Goal: Task Accomplishment & Management: Manage account settings

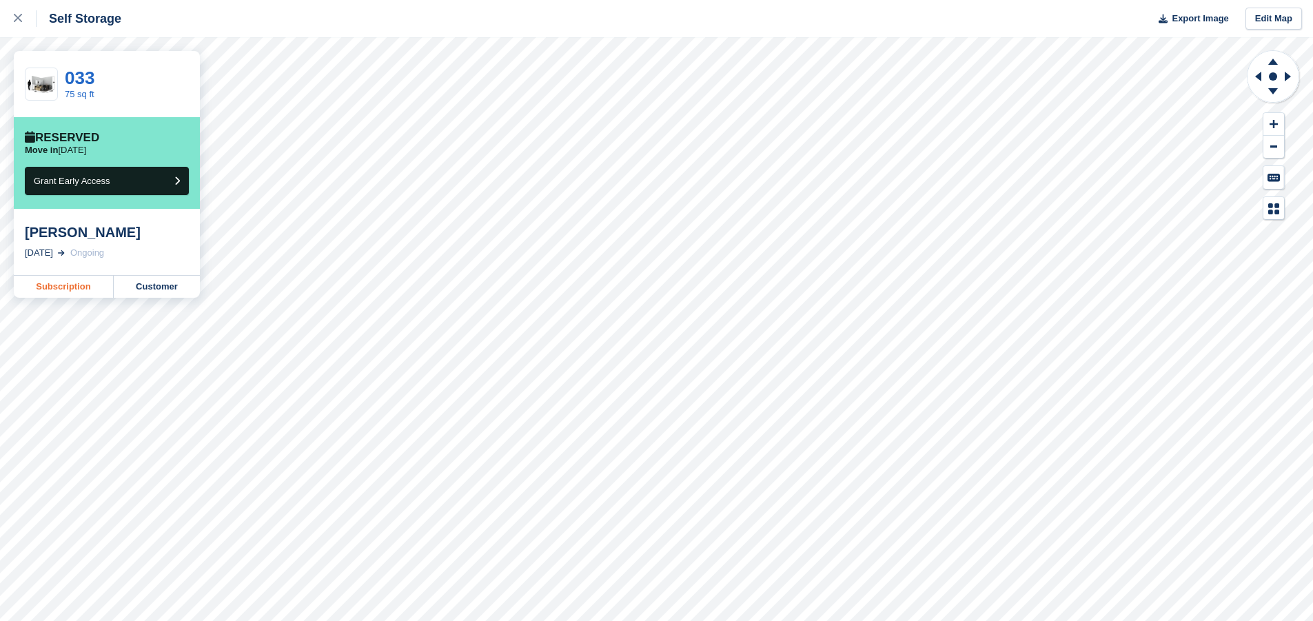
click at [63, 292] on link "Subscription" at bounding box center [64, 287] width 100 height 22
click at [161, 290] on link "Customer" at bounding box center [157, 287] width 86 height 22
click at [148, 287] on link "Customer" at bounding box center [157, 287] width 86 height 22
click at [145, 179] on button "Grant Early Access" at bounding box center [107, 181] width 164 height 28
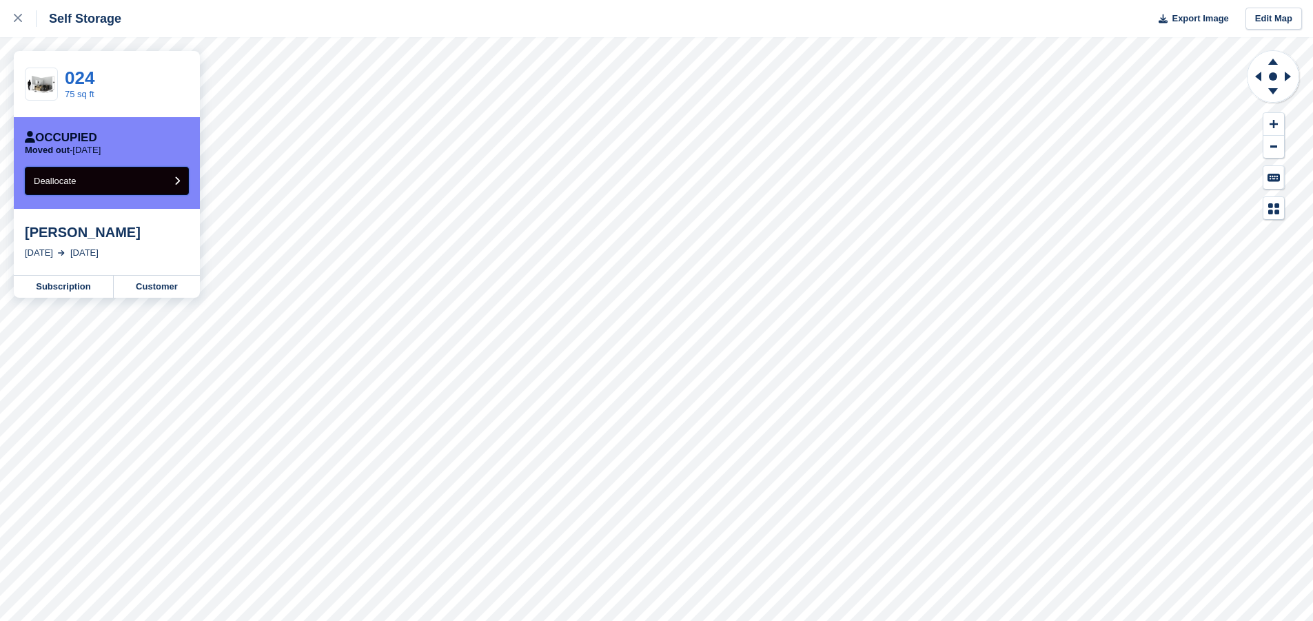
click at [65, 183] on span "Deallocate" at bounding box center [55, 181] width 42 height 10
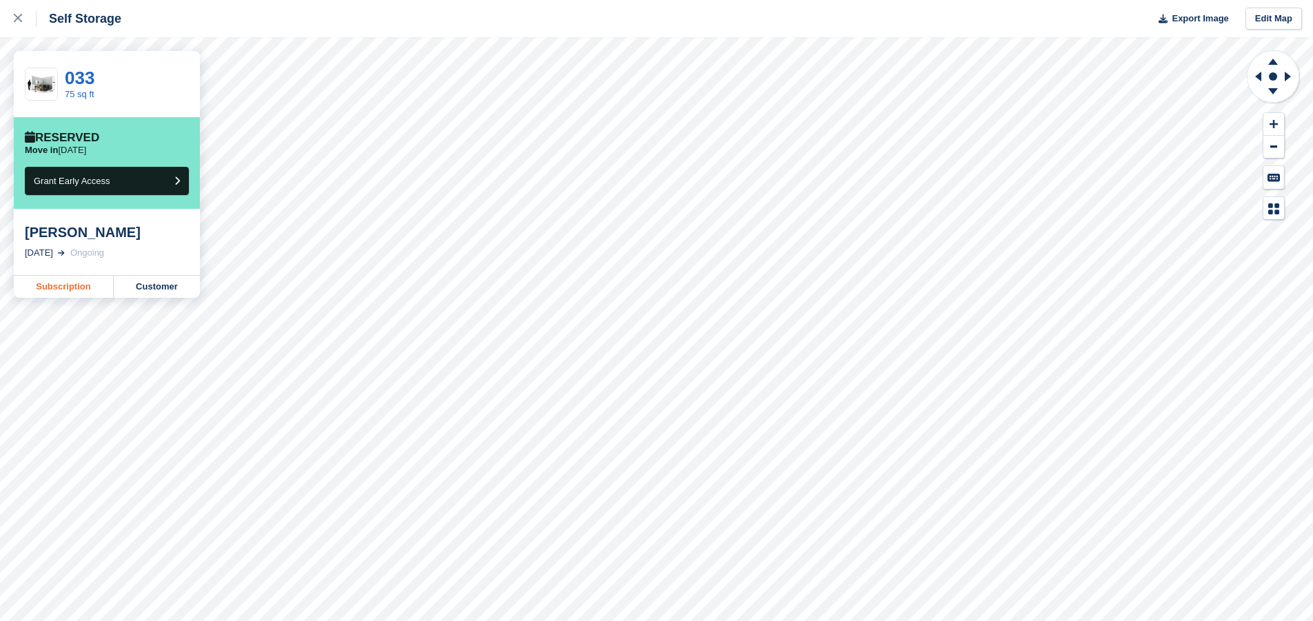
click at [80, 286] on link "Subscription" at bounding box center [64, 287] width 100 height 22
click at [95, 179] on span "Grant Early Access" at bounding box center [72, 181] width 77 height 10
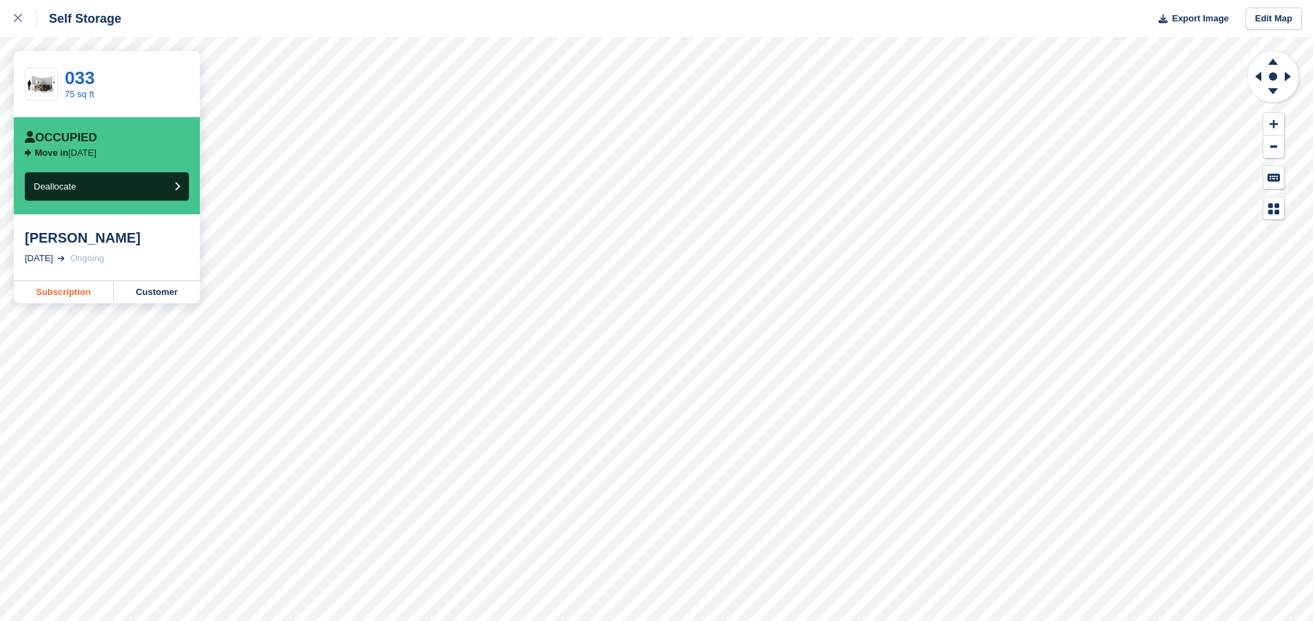
click at [54, 297] on link "Subscription" at bounding box center [64, 292] width 100 height 22
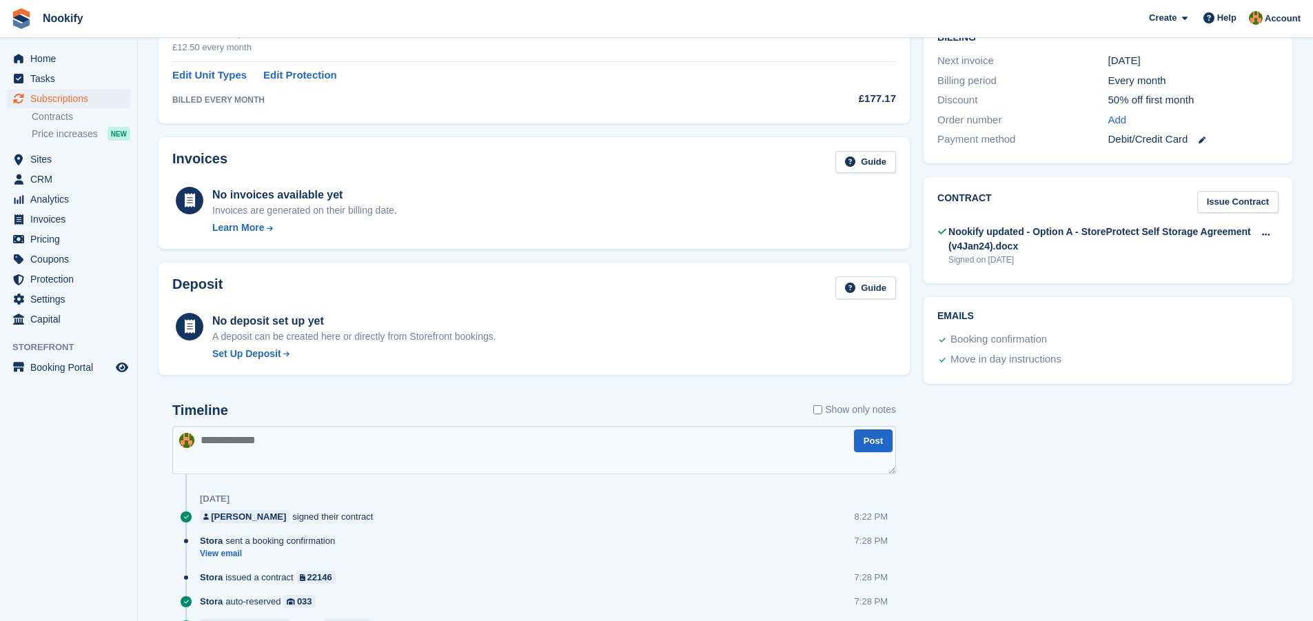
scroll to position [419, 0]
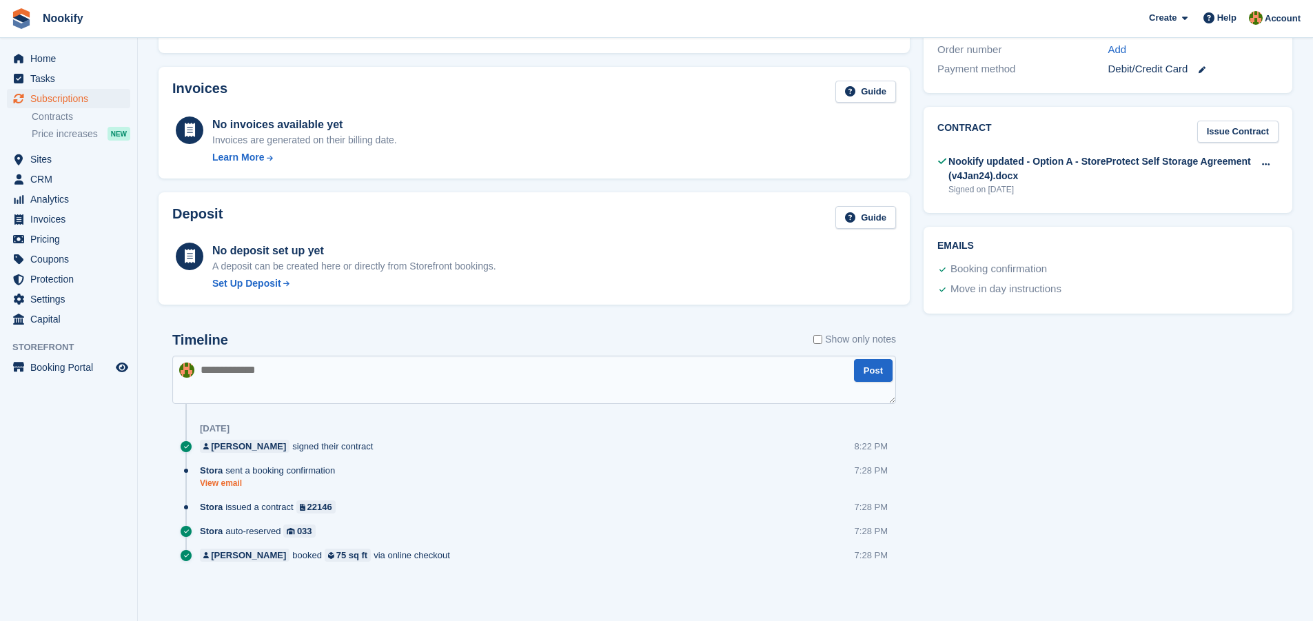
click at [217, 485] on link "View email" at bounding box center [271, 484] width 142 height 12
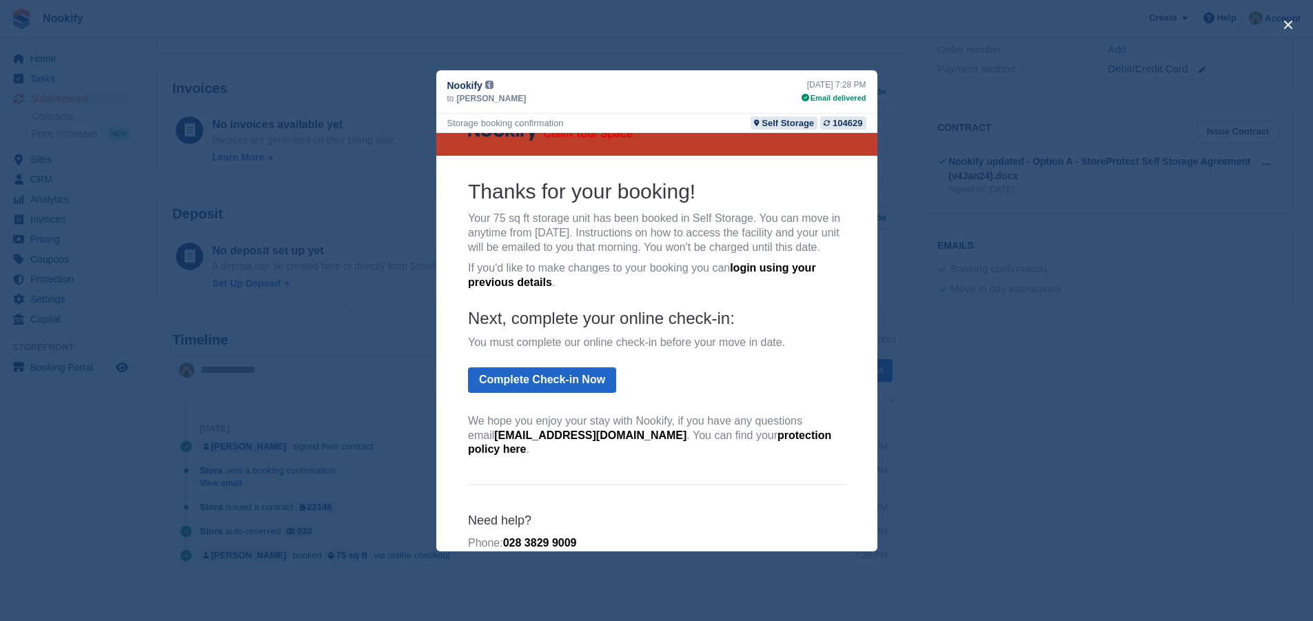
scroll to position [0, 0]
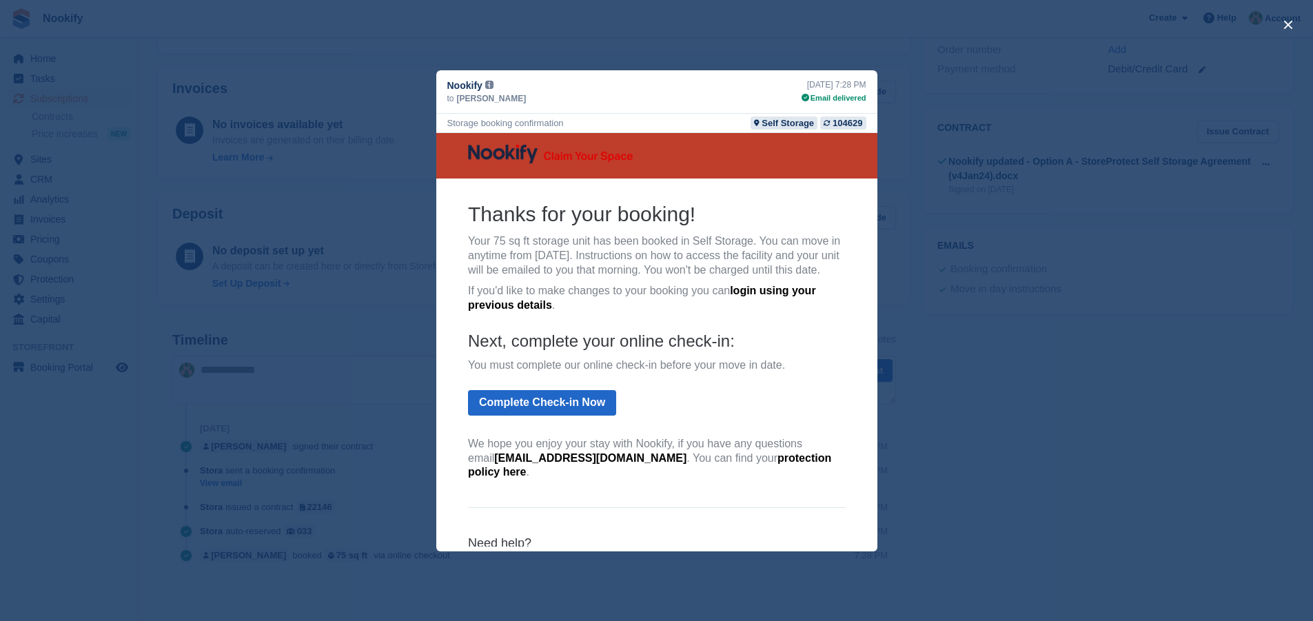
click at [1037, 345] on div "close" at bounding box center [656, 310] width 1313 height 621
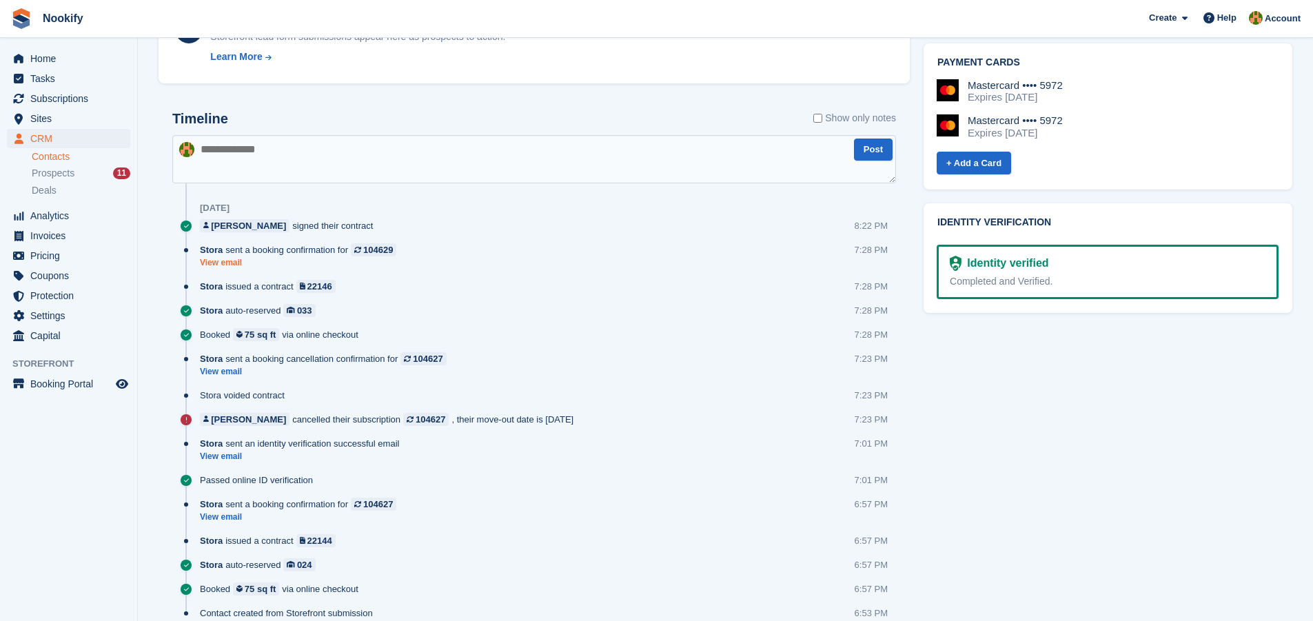
scroll to position [620, 0]
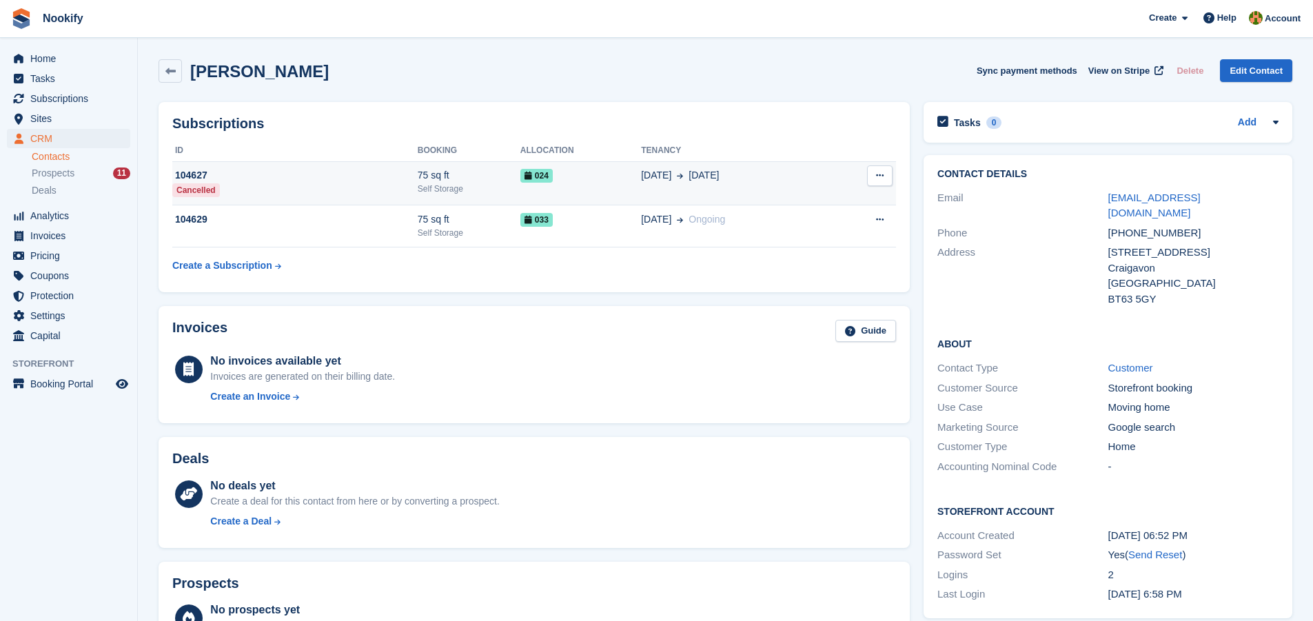
click at [884, 170] on button at bounding box center [880, 175] width 26 height 21
click at [807, 202] on p "Cancel subscription" at bounding box center [826, 203] width 120 height 18
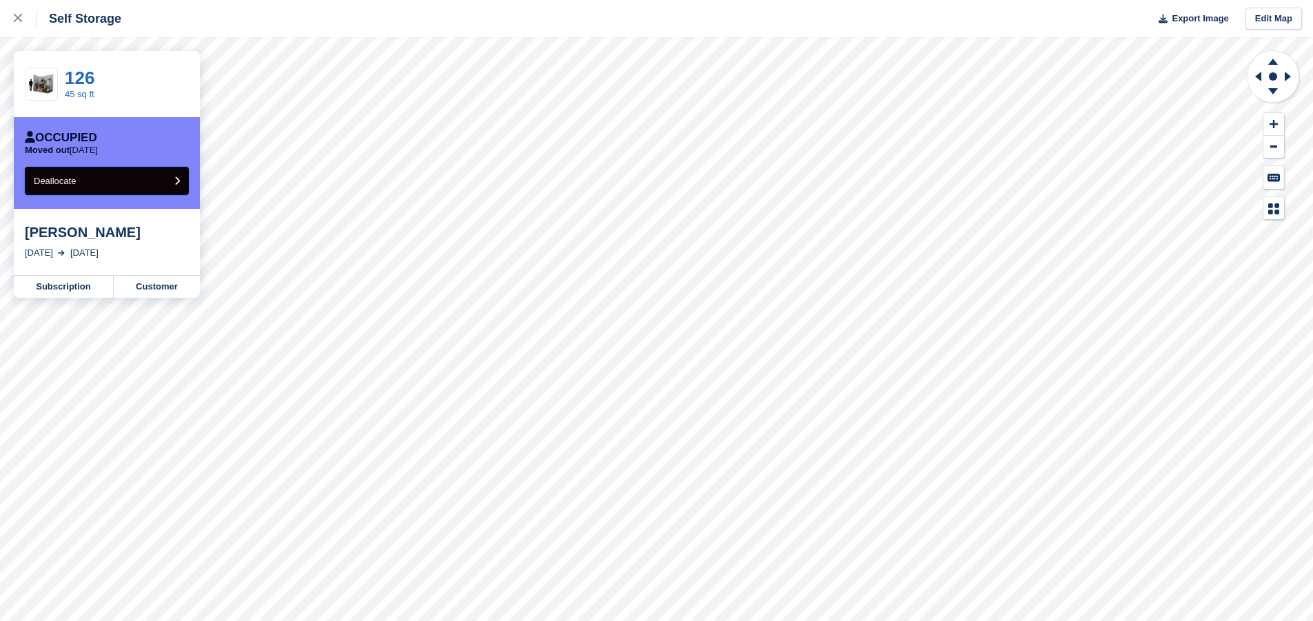
click at [125, 178] on button "Deallocate" at bounding box center [107, 181] width 164 height 28
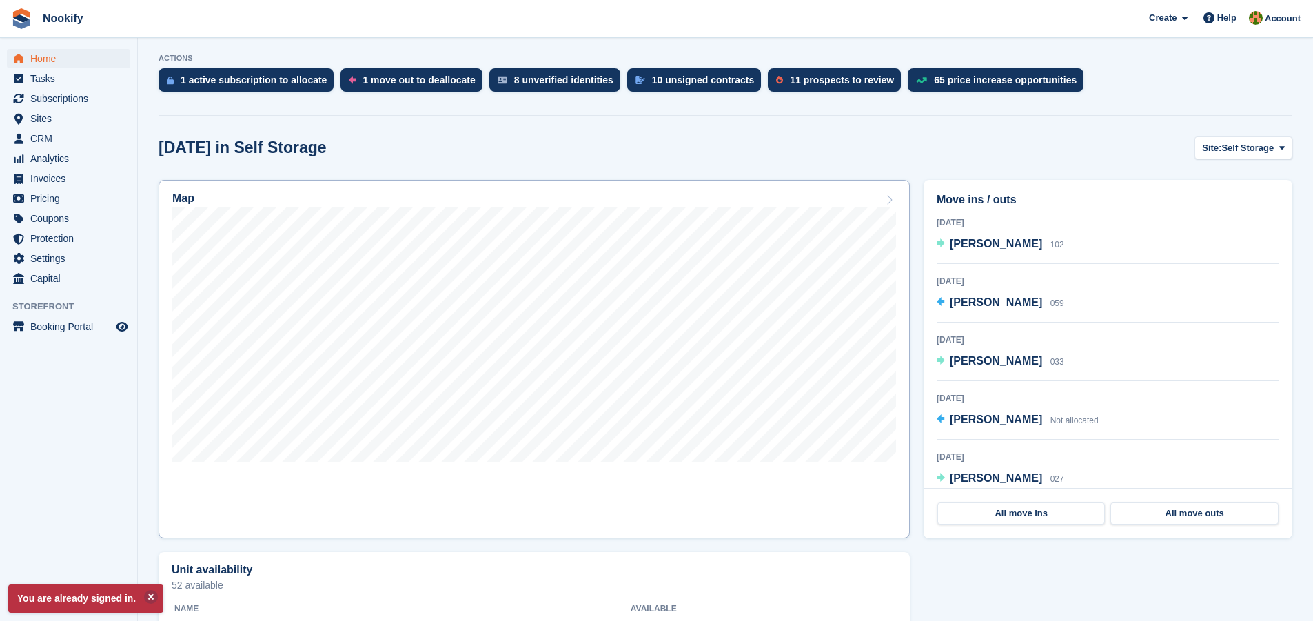
scroll to position [414, 0]
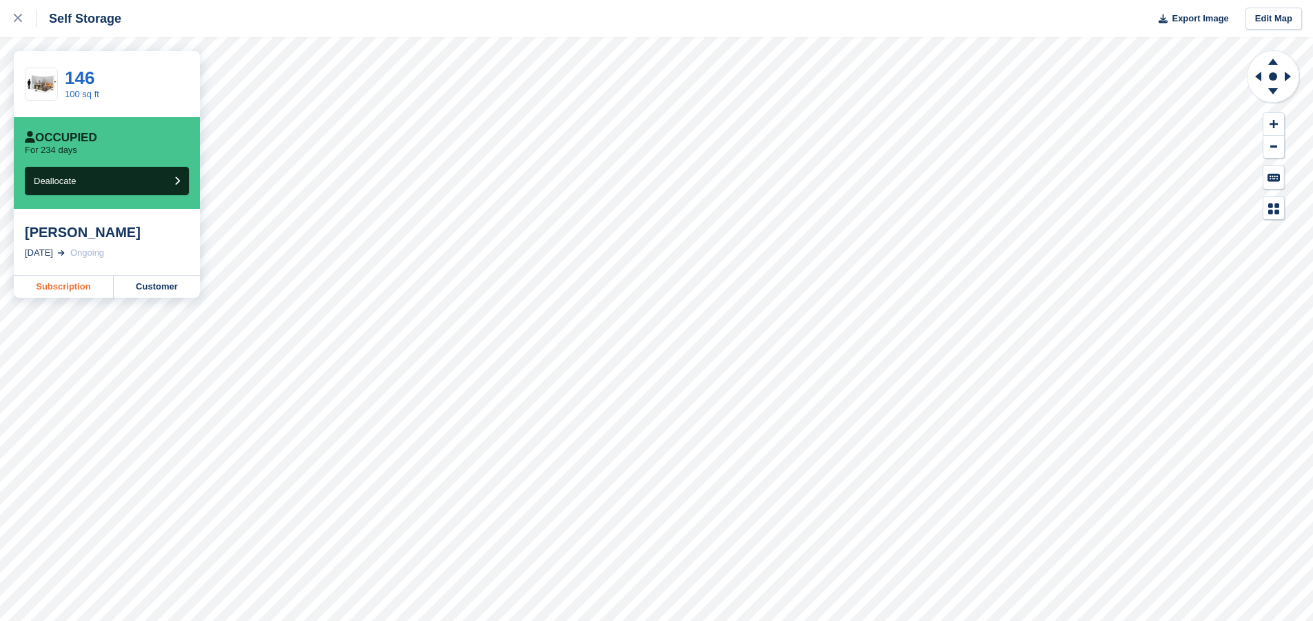
click at [70, 290] on link "Subscription" at bounding box center [64, 287] width 100 height 22
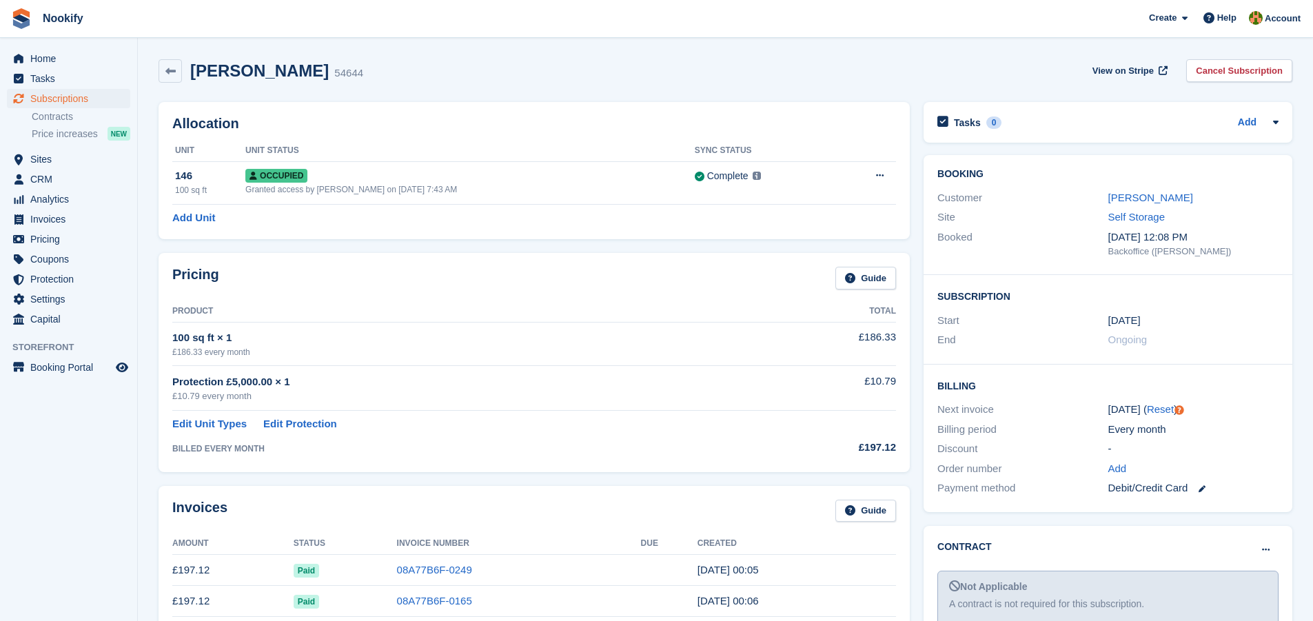
scroll to position [69, 0]
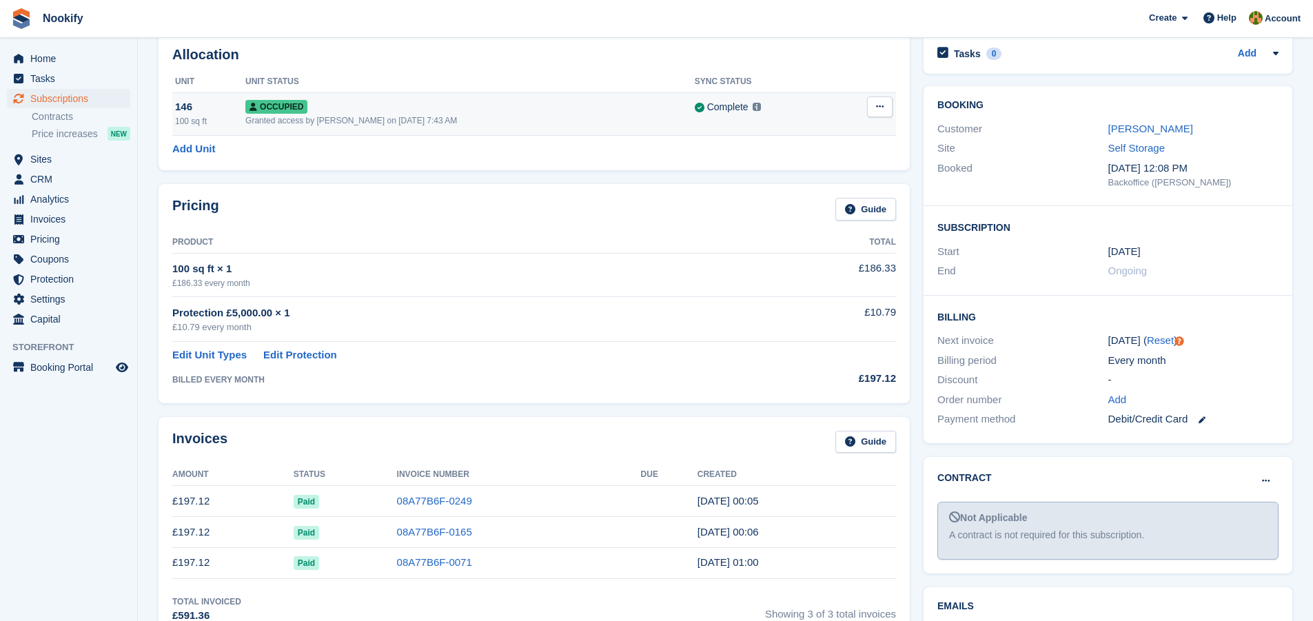
click at [880, 104] on icon at bounding box center [880, 106] width 8 height 9
click at [806, 133] on p "Overlock" at bounding box center [826, 134] width 120 height 18
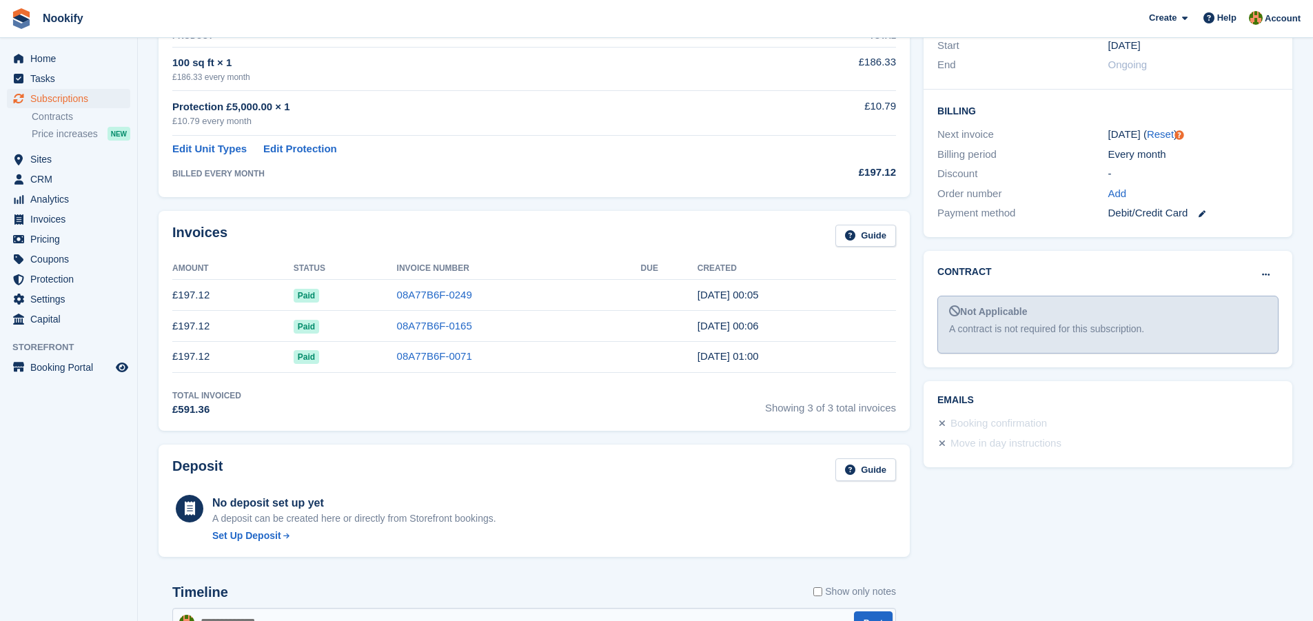
scroll to position [276, 0]
click at [52, 55] on span "Home" at bounding box center [71, 58] width 83 height 19
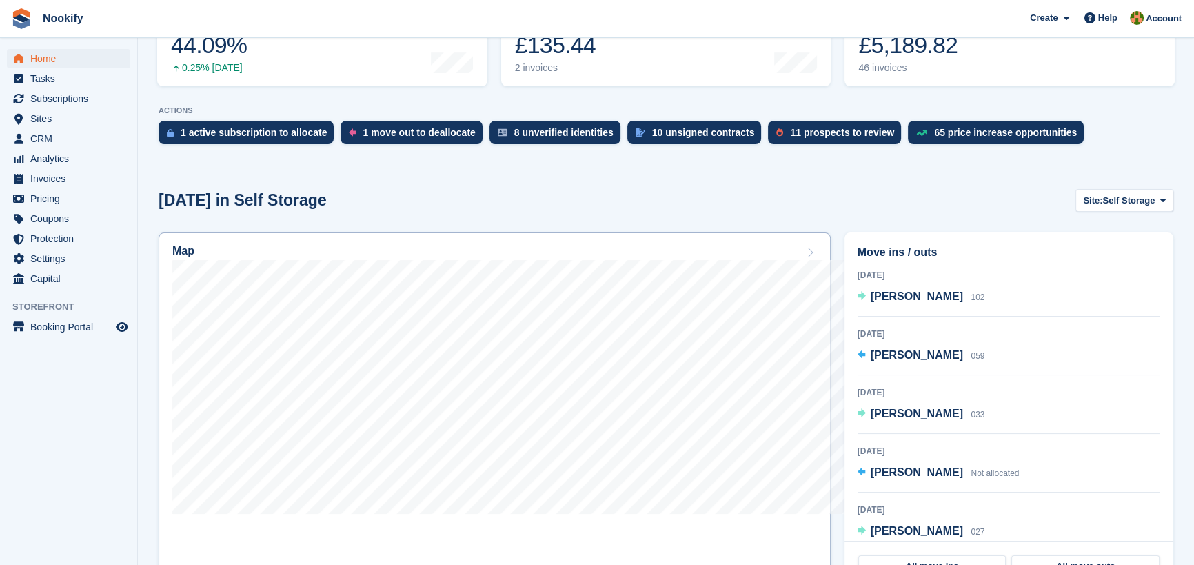
scroll to position [216, 0]
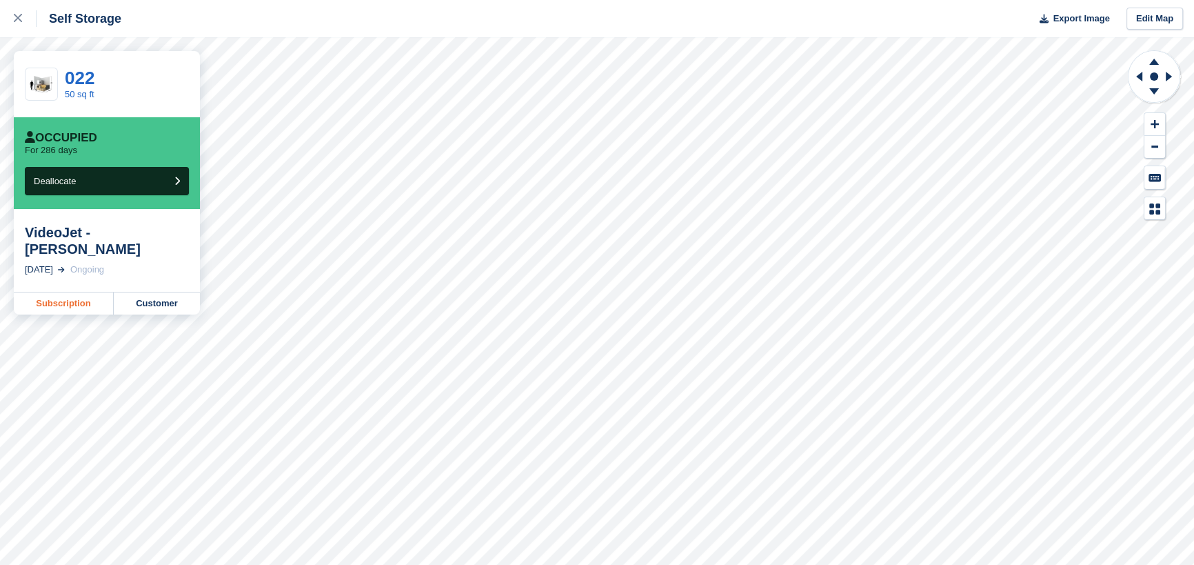
click at [63, 292] on link "Subscription" at bounding box center [64, 303] width 100 height 22
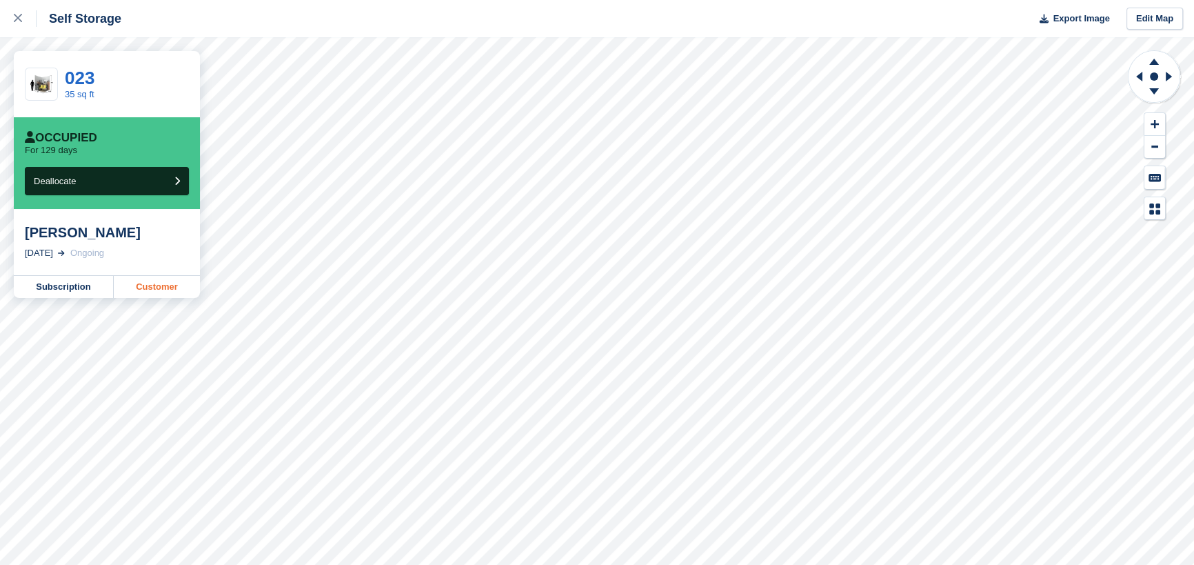
click at [153, 289] on link "Customer" at bounding box center [157, 287] width 86 height 22
click at [74, 288] on link "Subscription" at bounding box center [64, 287] width 100 height 22
click at [65, 283] on link "Subscription" at bounding box center [64, 287] width 100 height 22
click at [62, 294] on link "Subscription" at bounding box center [64, 287] width 100 height 22
click at [72, 285] on link "Subscription" at bounding box center [64, 287] width 100 height 22
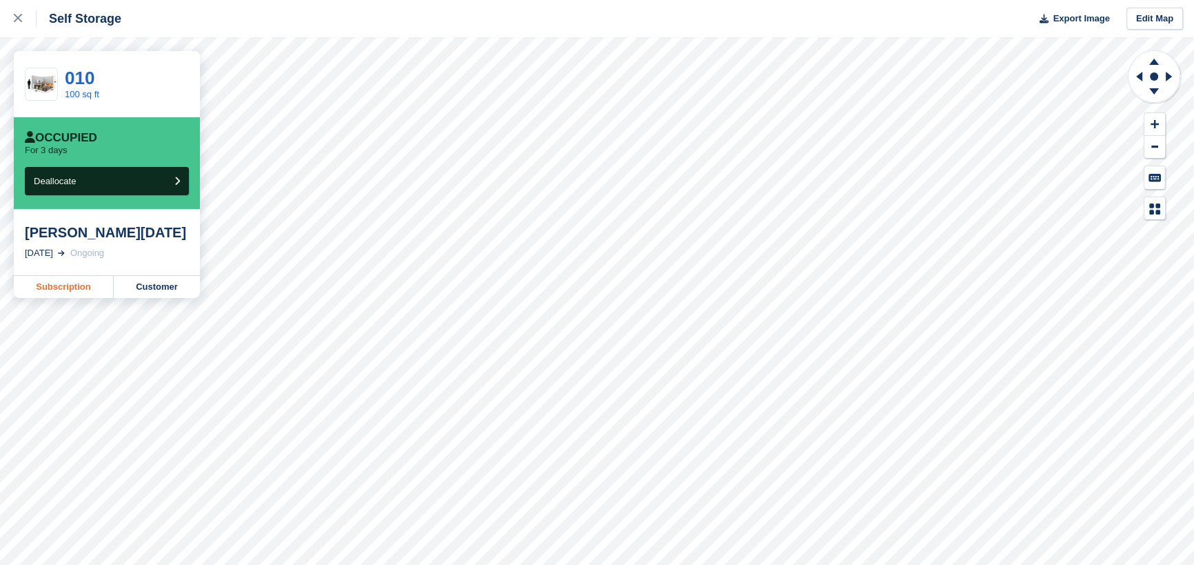
click at [73, 285] on link "Subscription" at bounding box center [64, 287] width 100 height 22
click at [75, 285] on link "Subscription" at bounding box center [64, 287] width 100 height 22
click at [69, 291] on link "Subscription" at bounding box center [64, 287] width 100 height 22
click at [59, 290] on link "Subscription" at bounding box center [64, 287] width 100 height 22
click at [61, 288] on link "Subscription" at bounding box center [64, 287] width 100 height 22
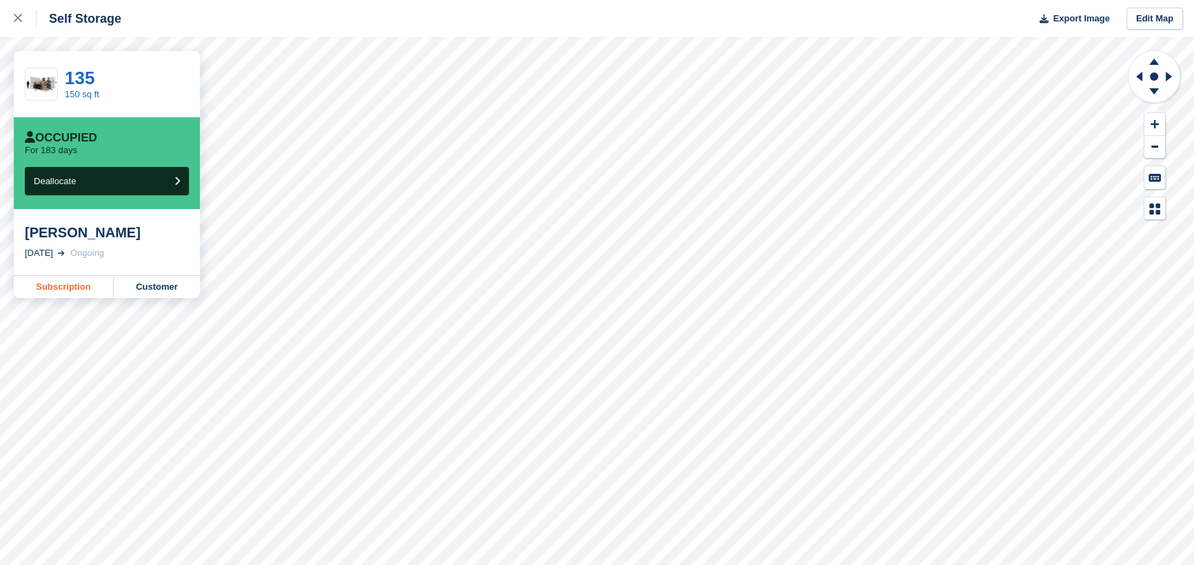
click at [80, 290] on link "Subscription" at bounding box center [64, 287] width 100 height 22
click at [62, 284] on link "Subscription" at bounding box center [64, 287] width 100 height 22
click at [65, 288] on link "Subscription" at bounding box center [64, 287] width 100 height 22
click at [74, 286] on link "Subscription" at bounding box center [64, 287] width 100 height 22
click at [66, 285] on link "Subscription" at bounding box center [64, 287] width 100 height 22
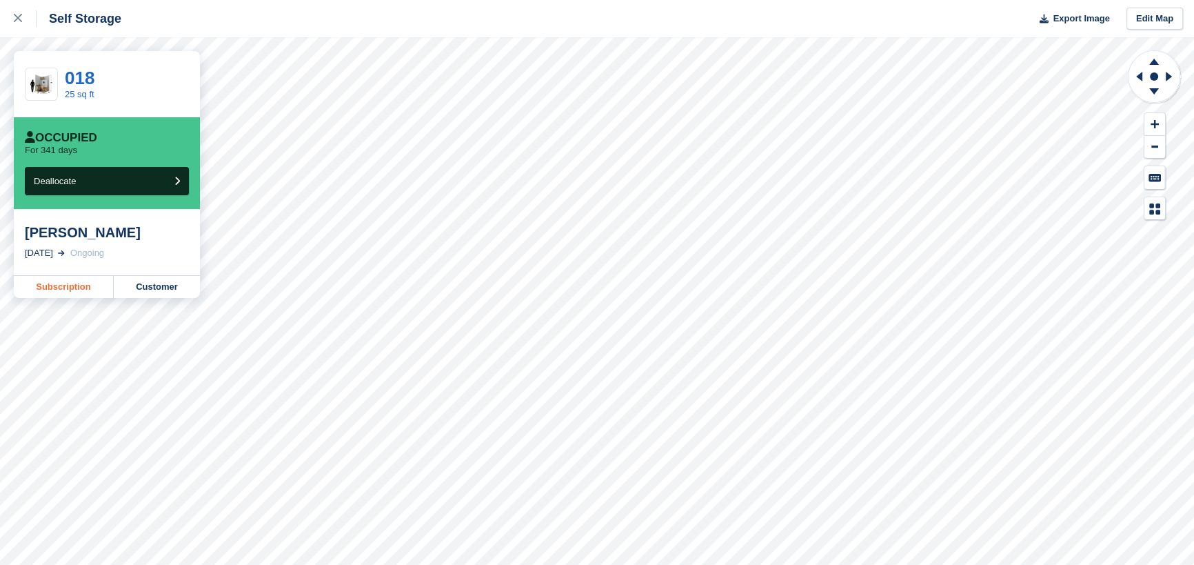
click at [69, 283] on link "Subscription" at bounding box center [64, 287] width 100 height 22
click at [58, 287] on link "Subscription" at bounding box center [64, 287] width 100 height 22
click at [71, 306] on link "Subscription" at bounding box center [64, 303] width 100 height 22
click at [79, 285] on link "Subscription" at bounding box center [64, 287] width 100 height 22
click at [66, 285] on link "Subscription" at bounding box center [64, 287] width 100 height 22
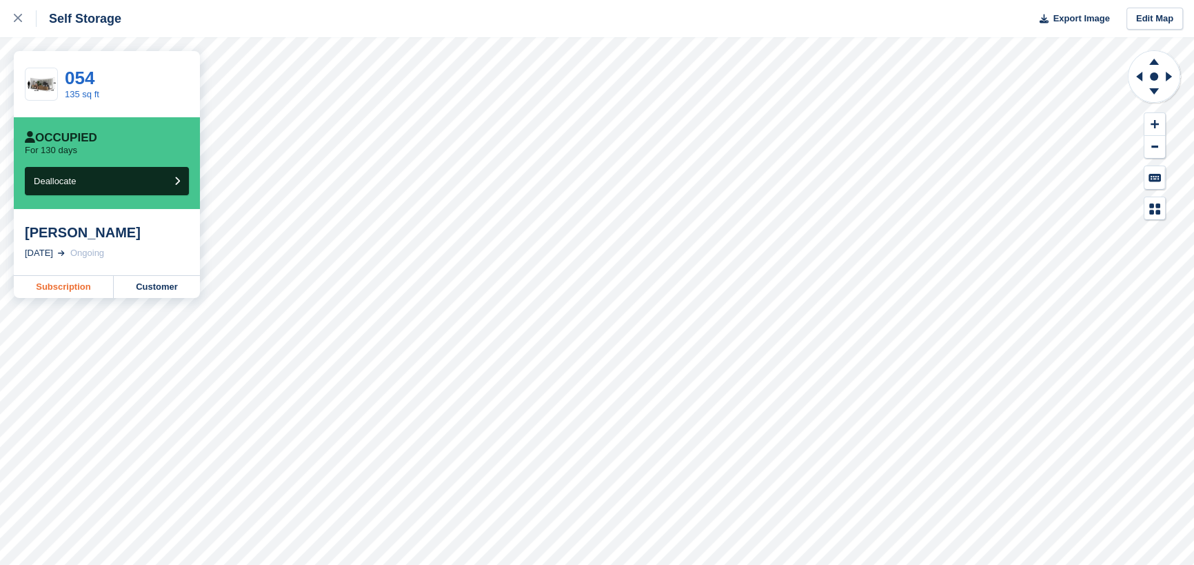
click at [74, 289] on link "Subscription" at bounding box center [64, 287] width 100 height 22
click at [75, 287] on link "Subscription" at bounding box center [64, 287] width 100 height 22
click at [66, 286] on link "Subscription" at bounding box center [64, 287] width 100 height 22
click at [77, 286] on link "Subscription" at bounding box center [64, 287] width 100 height 22
click at [70, 287] on link "Subscription" at bounding box center [64, 287] width 100 height 22
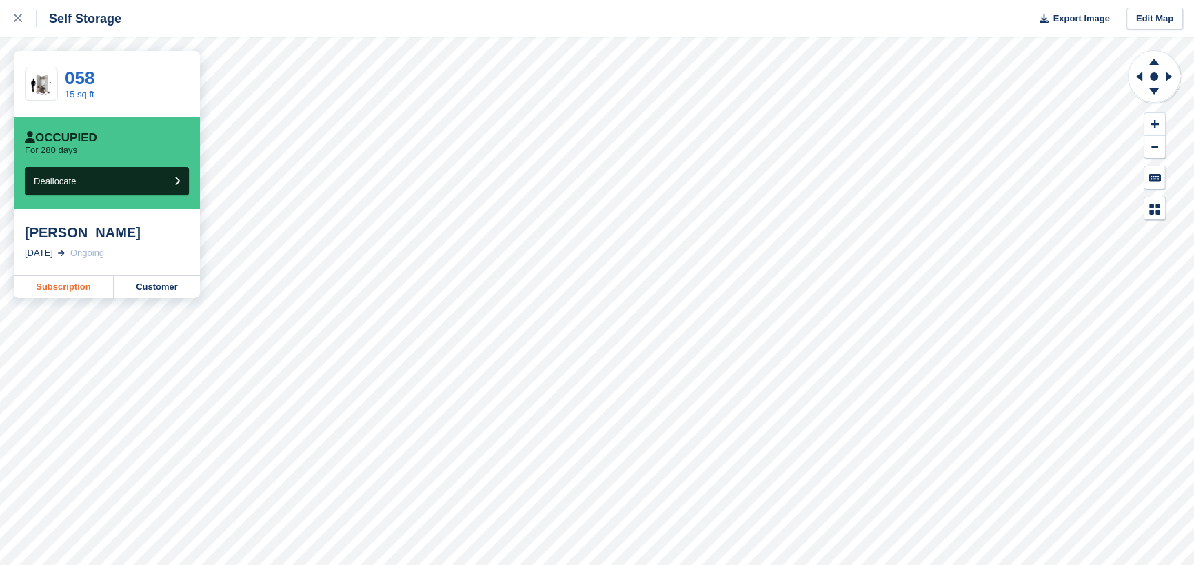
click at [74, 284] on link "Subscription" at bounding box center [64, 287] width 100 height 22
click at [75, 292] on link "Subscription" at bounding box center [64, 287] width 100 height 22
click at [69, 290] on link "Subscription" at bounding box center [64, 287] width 100 height 22
click at [72, 281] on link "Subscription" at bounding box center [64, 287] width 100 height 22
click at [81, 285] on link "Subscription" at bounding box center [64, 287] width 100 height 22
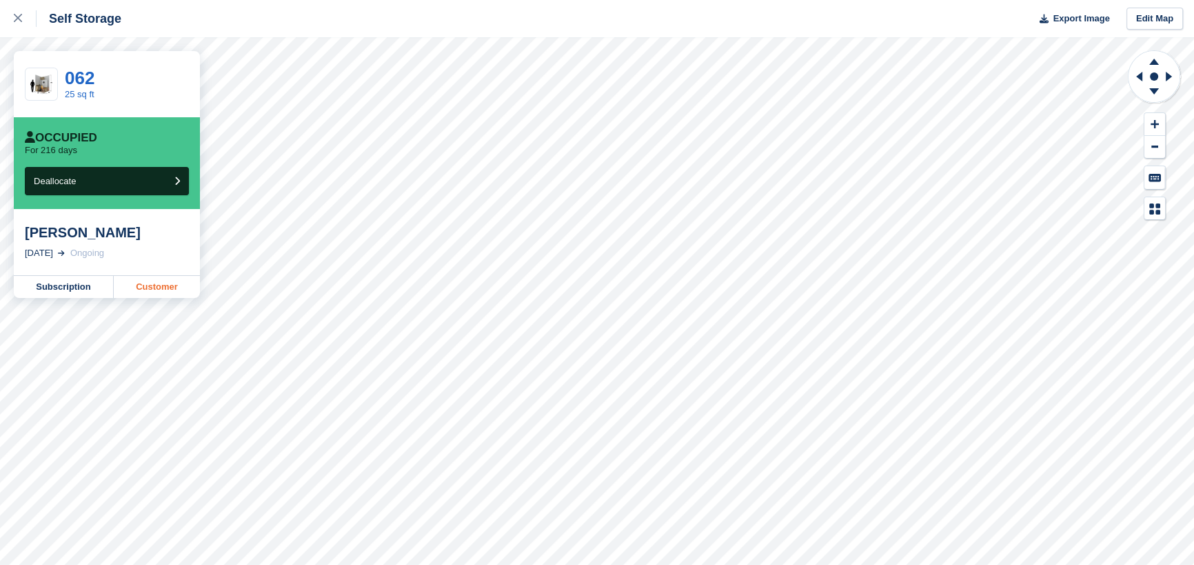
click at [158, 287] on link "Customer" at bounding box center [157, 287] width 86 height 22
click at [144, 287] on link "Customer" at bounding box center [157, 287] width 86 height 22
click at [73, 292] on link "Subscription" at bounding box center [64, 287] width 100 height 22
click at [71, 286] on link "Subscription" at bounding box center [64, 287] width 100 height 22
click at [65, 283] on link "Subscription" at bounding box center [64, 287] width 100 height 22
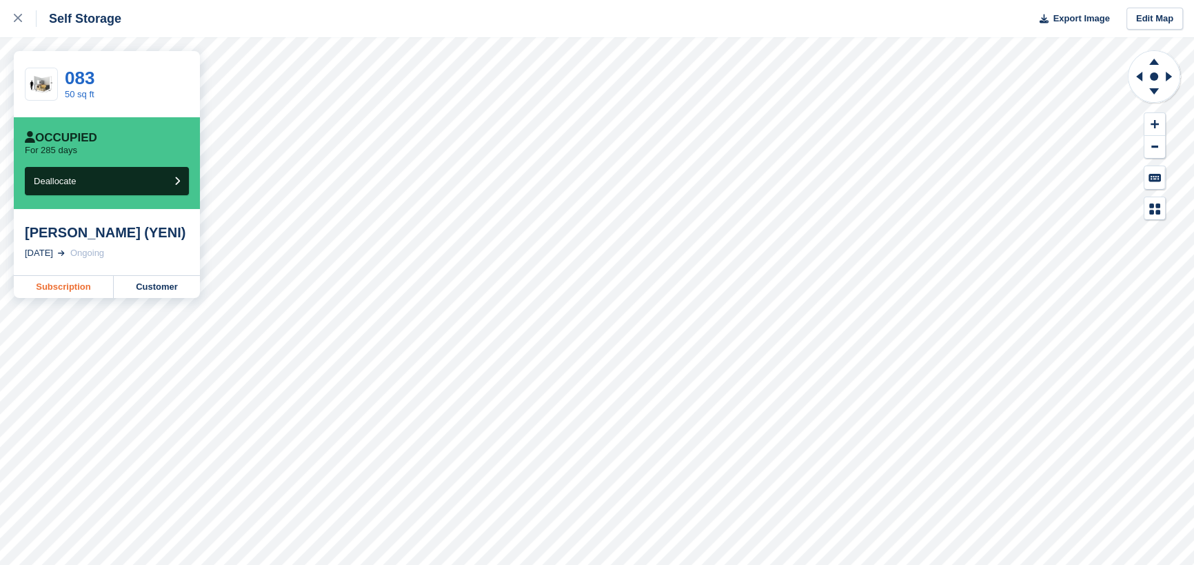
click at [71, 294] on link "Subscription" at bounding box center [64, 287] width 100 height 22
click at [72, 284] on link "Subscription" at bounding box center [64, 287] width 100 height 22
click at [74, 290] on link "Subscription" at bounding box center [64, 287] width 100 height 22
click at [75, 285] on link "Subscription" at bounding box center [64, 287] width 100 height 22
click at [76, 290] on link "Subscription" at bounding box center [64, 287] width 100 height 22
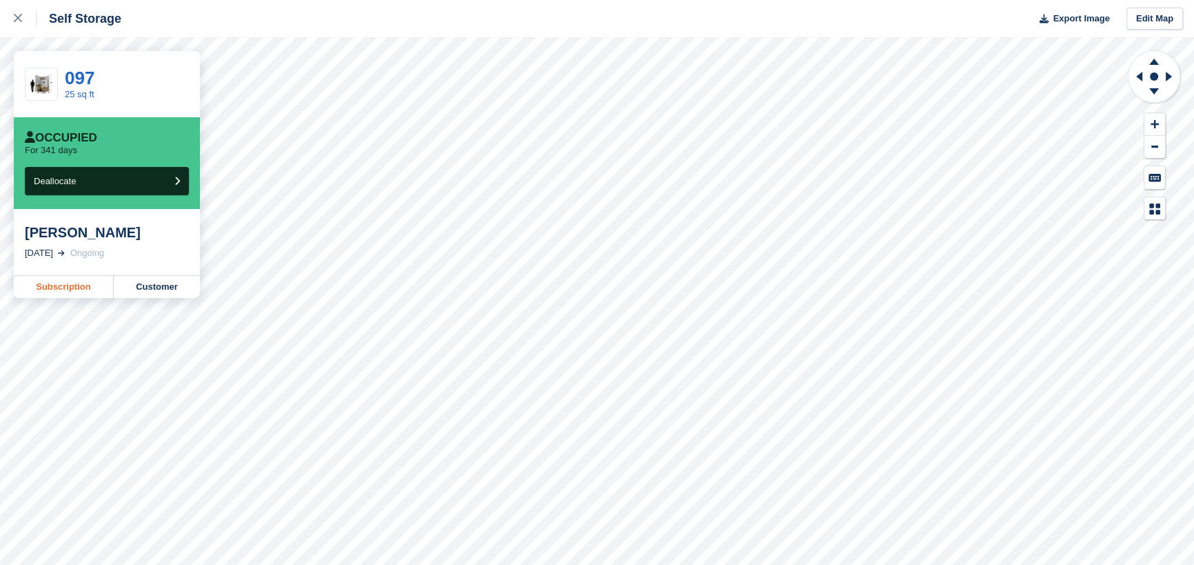
click at [76, 286] on link "Subscription" at bounding box center [64, 287] width 100 height 22
click at [79, 283] on link "Subscription" at bounding box center [64, 287] width 100 height 22
click at [105, 187] on button "Deallocate" at bounding box center [107, 181] width 164 height 28
click at [72, 289] on link "Subscription" at bounding box center [64, 287] width 100 height 22
click at [157, 289] on link "Customer" at bounding box center [157, 287] width 86 height 22
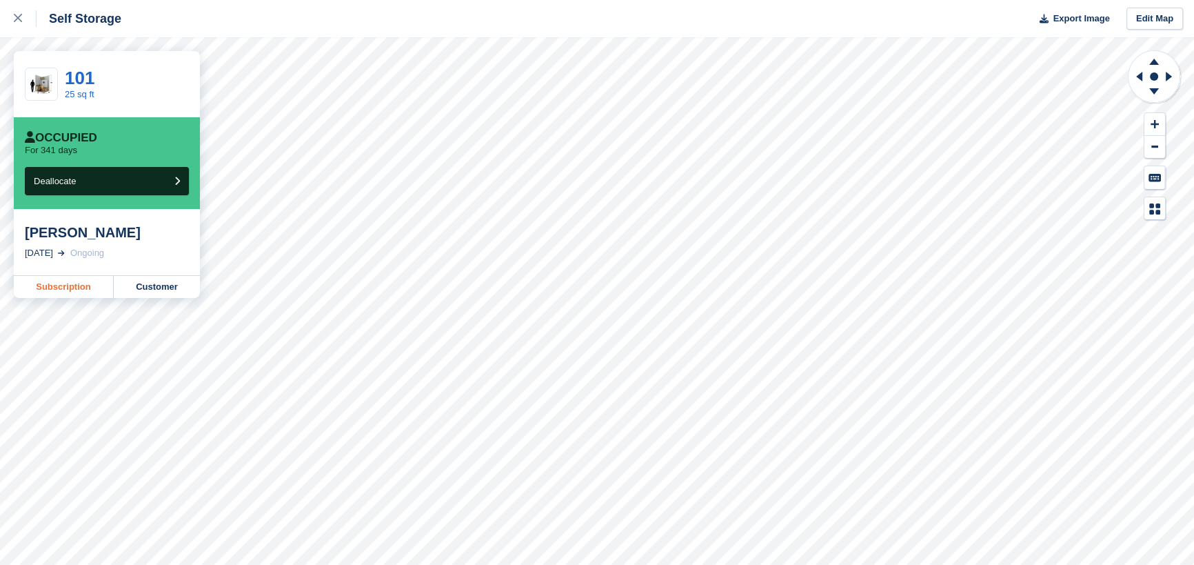
click at [56, 285] on link "Subscription" at bounding box center [64, 287] width 100 height 22
click at [70, 291] on link "Subscription" at bounding box center [64, 287] width 100 height 22
click at [75, 283] on link "Subscription" at bounding box center [64, 287] width 100 height 22
click at [63, 290] on link "Subscription" at bounding box center [64, 287] width 100 height 22
click at [65, 289] on link "Subscription" at bounding box center [64, 287] width 100 height 22
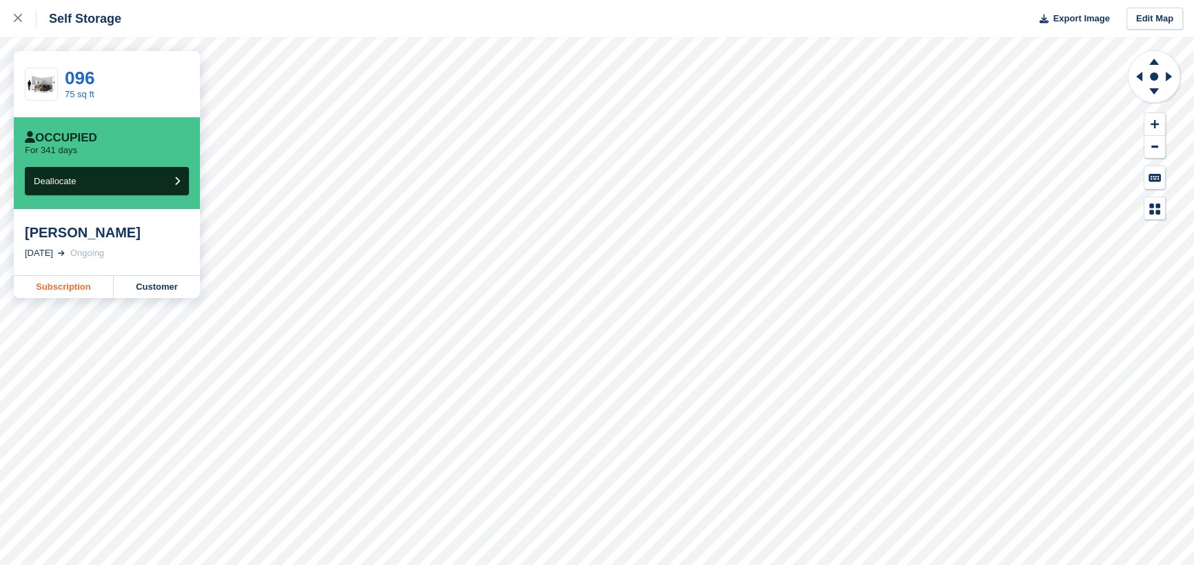
click at [65, 289] on link "Subscription" at bounding box center [64, 287] width 100 height 22
click at [68, 301] on link "Subscription" at bounding box center [64, 303] width 100 height 22
click at [65, 290] on link "Subscription" at bounding box center [64, 287] width 100 height 22
click at [77, 291] on link "Subscription" at bounding box center [64, 287] width 100 height 22
click at [72, 284] on link "Subscription" at bounding box center [64, 287] width 100 height 22
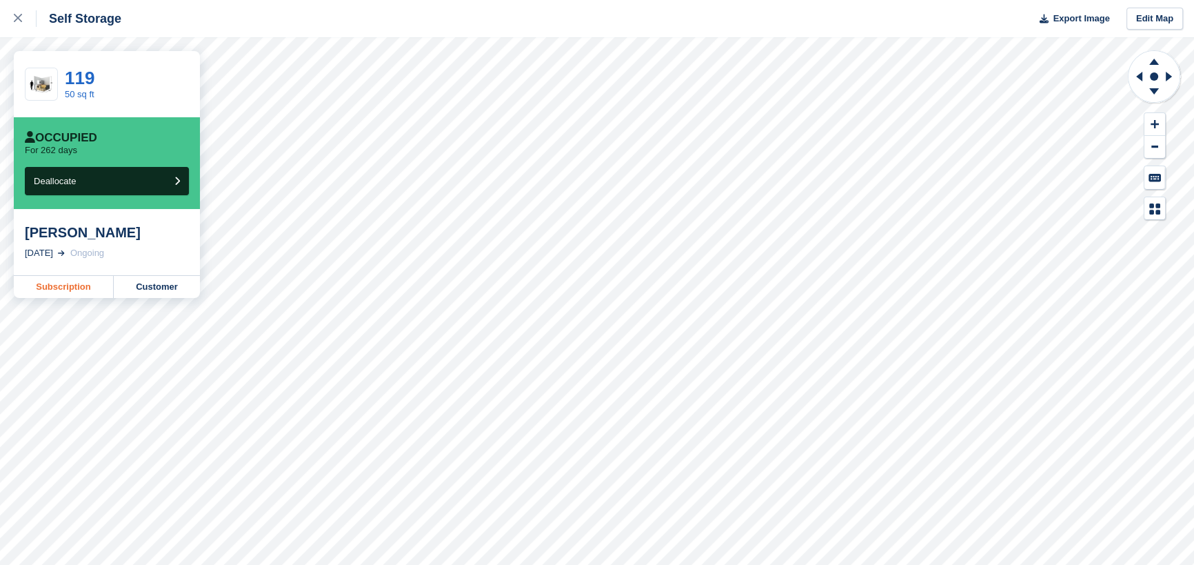
click at [66, 296] on link "Subscription" at bounding box center [64, 287] width 100 height 22
click at [150, 290] on link "Customer" at bounding box center [157, 287] width 86 height 22
drag, startPoint x: 889, startPoint y: 6, endPoint x: 67, endPoint y: 294, distance: 871.6
click at [67, 294] on link "Subscription" at bounding box center [64, 287] width 100 height 22
click at [68, 287] on link "Subscription" at bounding box center [64, 287] width 100 height 22
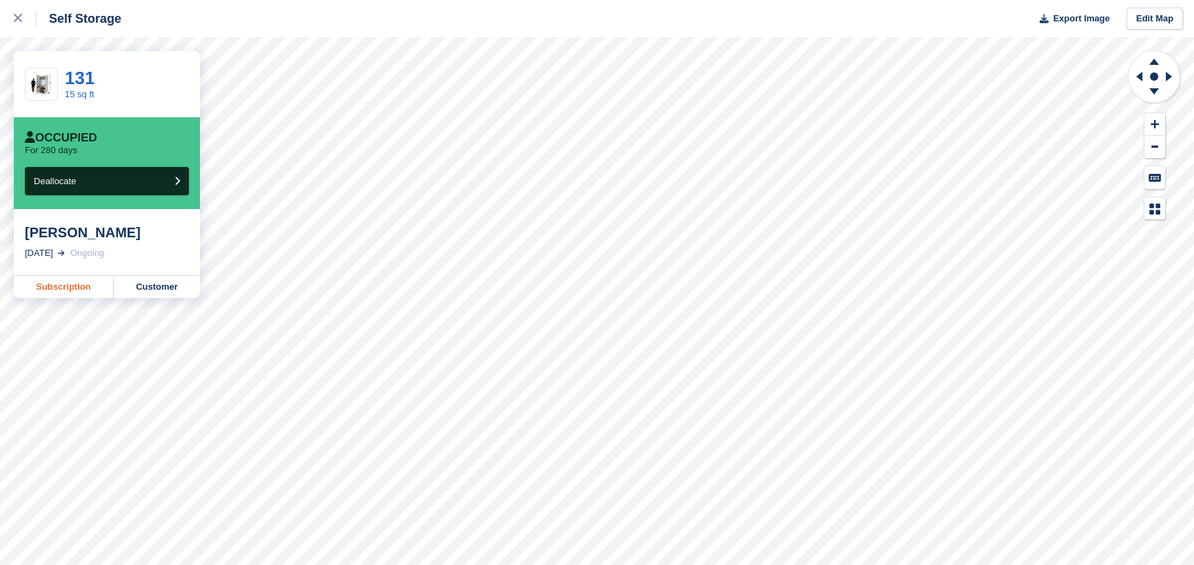
click at [63, 280] on link "Subscription" at bounding box center [64, 287] width 100 height 22
click at [77, 287] on link "Subscription" at bounding box center [64, 287] width 100 height 22
click at [54, 287] on link "Subscription" at bounding box center [64, 287] width 100 height 22
click at [79, 290] on link "Subscription" at bounding box center [64, 287] width 100 height 22
click at [63, 286] on link "Subscription" at bounding box center [64, 287] width 100 height 22
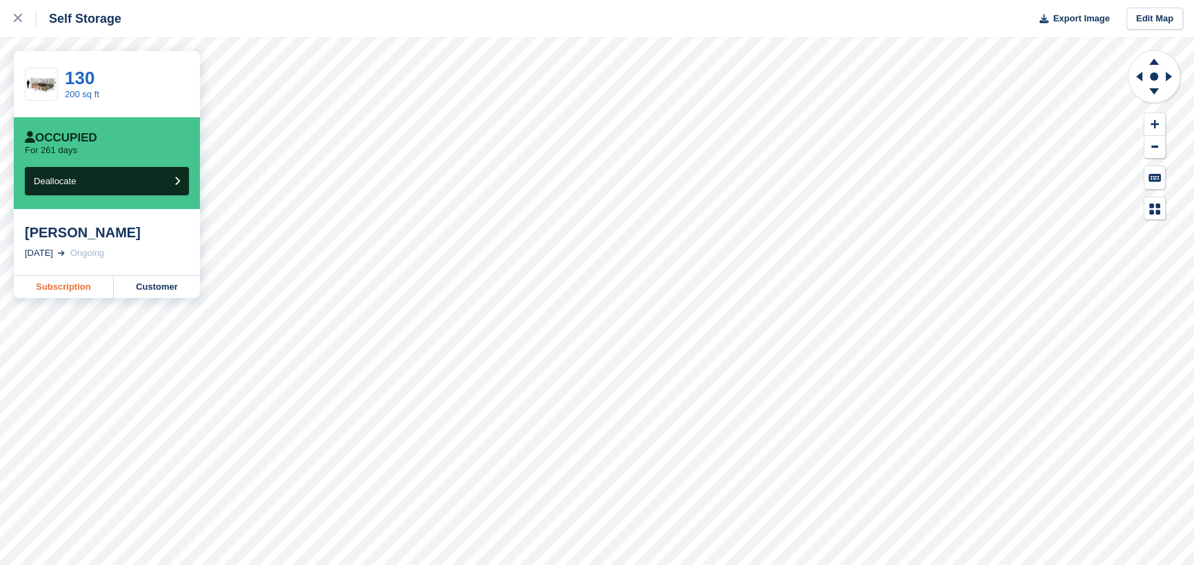
click at [63, 289] on link "Subscription" at bounding box center [64, 287] width 100 height 22
click at [58, 288] on link "Subscription" at bounding box center [64, 287] width 100 height 22
click at [61, 289] on link "Subscription" at bounding box center [64, 287] width 100 height 22
click at [65, 292] on link "Subscription" at bounding box center [64, 287] width 100 height 22
click at [79, 289] on link "Subscription" at bounding box center [64, 287] width 100 height 22
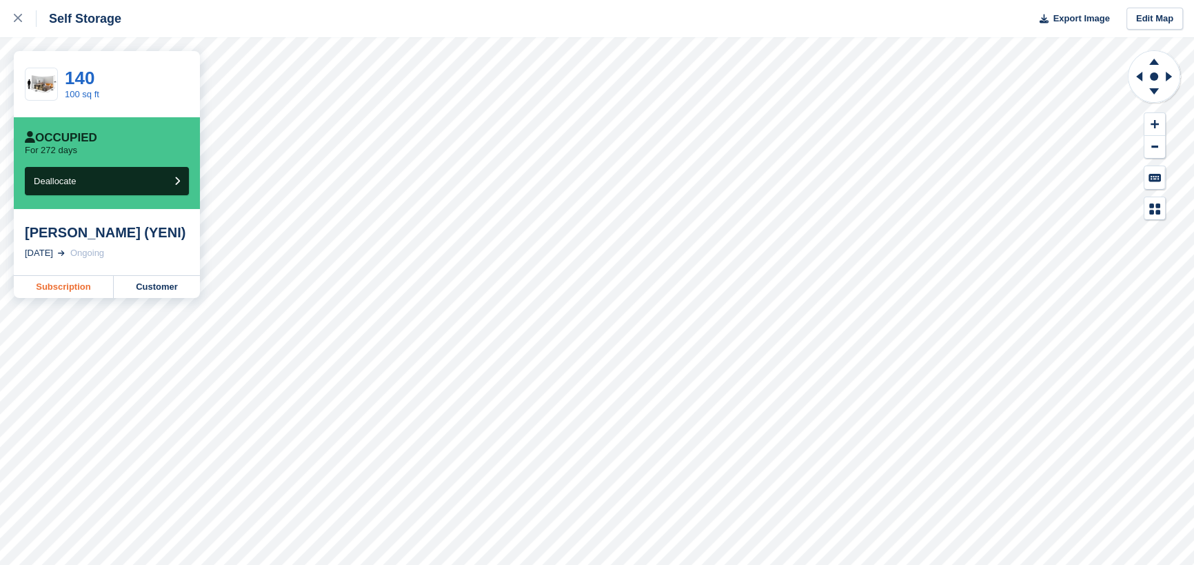
click at [72, 287] on link "Subscription" at bounding box center [64, 287] width 100 height 22
click at [17, 19] on icon at bounding box center [18, 18] width 8 height 8
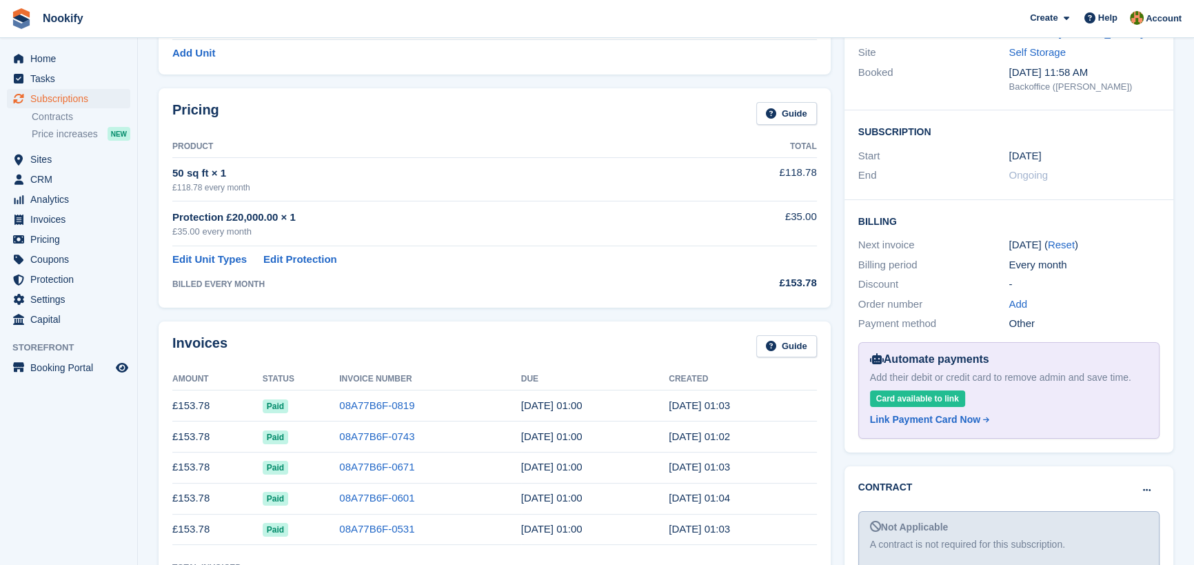
scroll to position [187, 0]
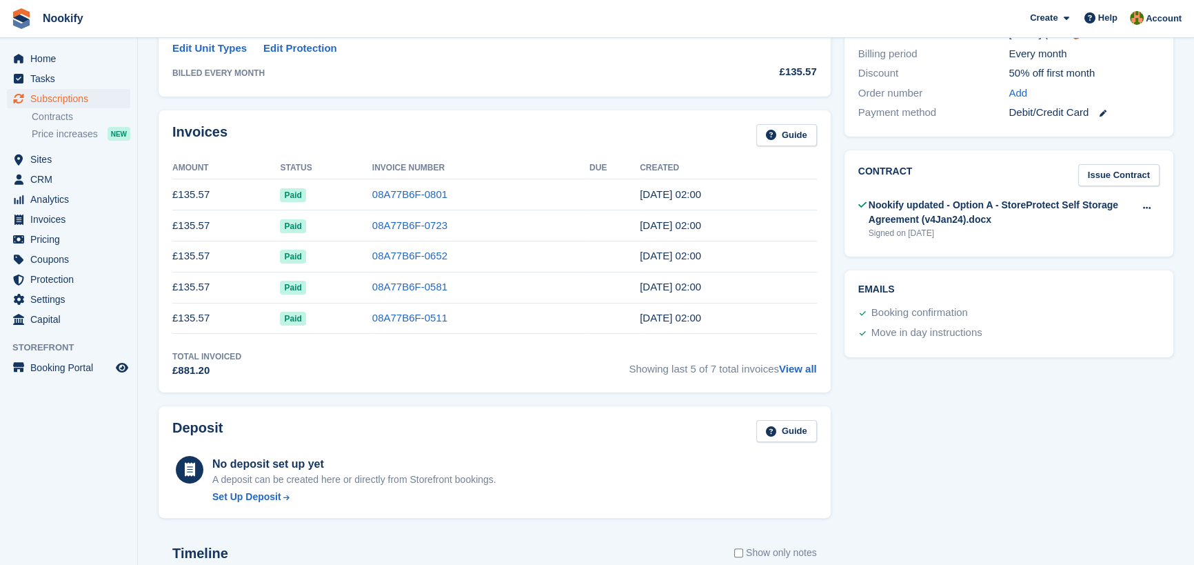
scroll to position [250, 0]
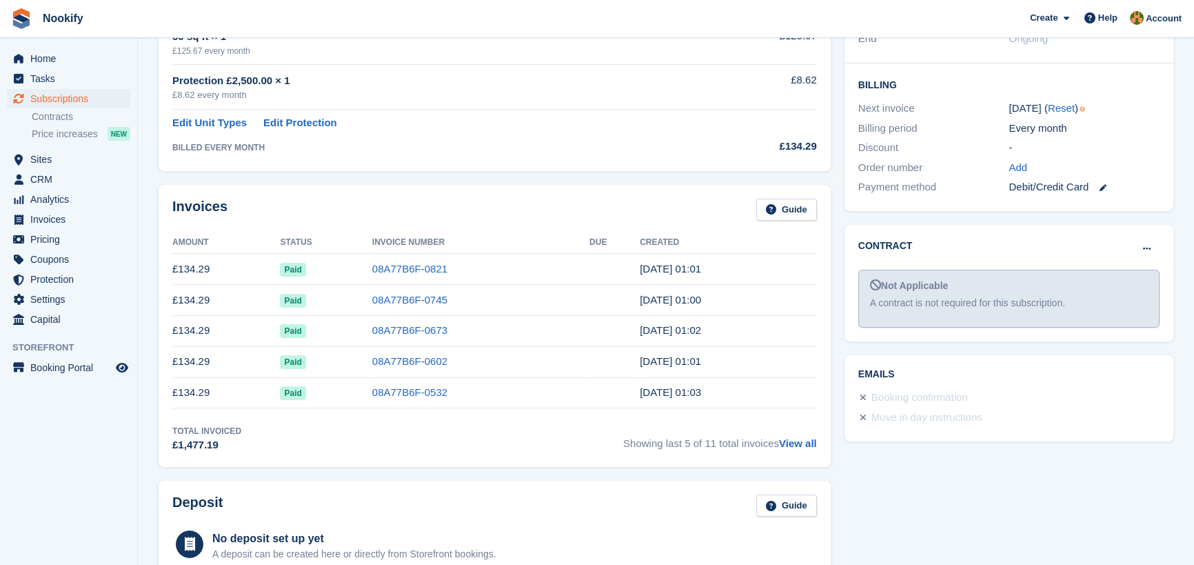
scroll to position [313, 0]
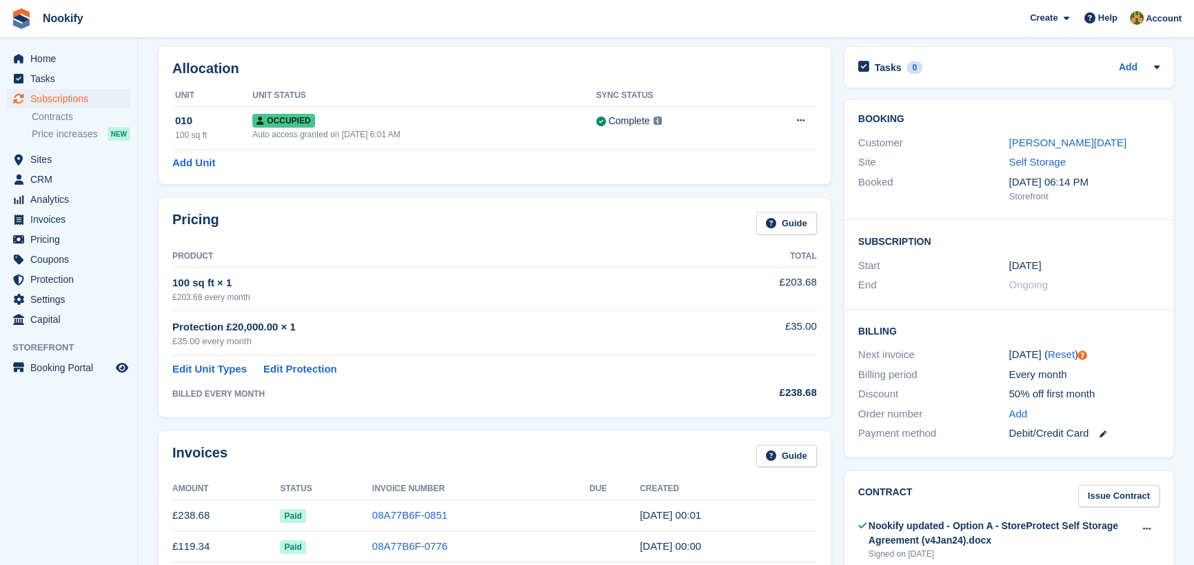
scroll to position [125, 0]
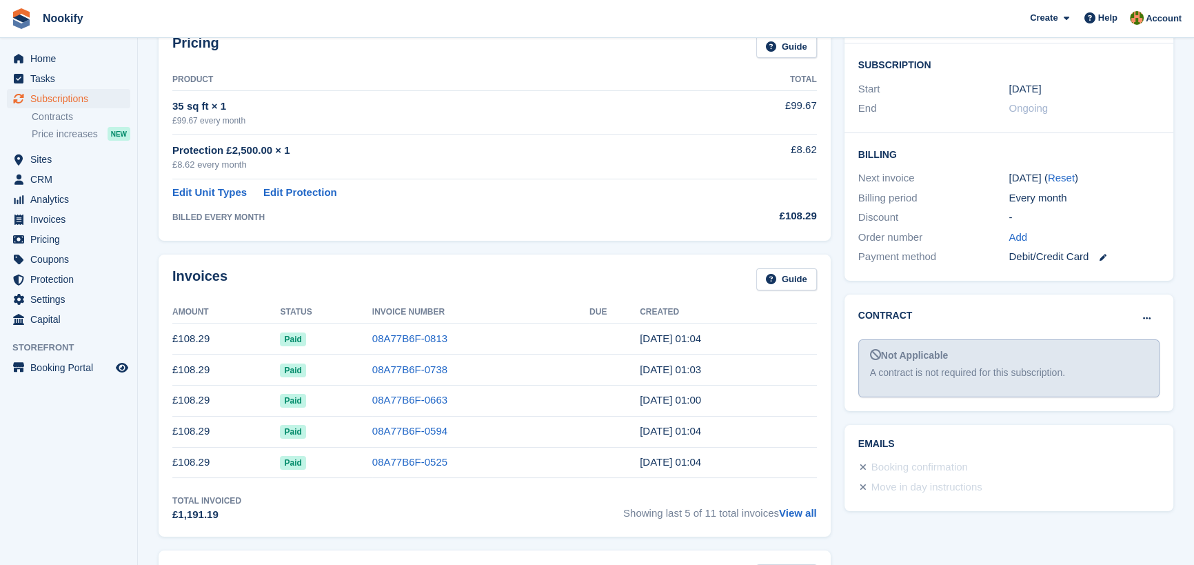
scroll to position [250, 0]
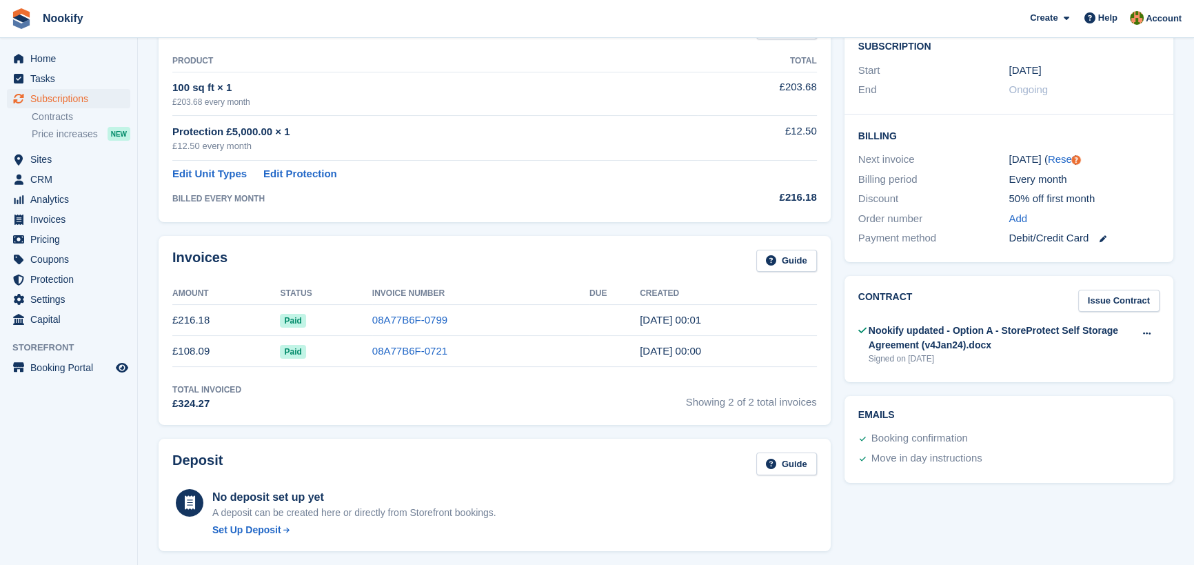
scroll to position [62, 0]
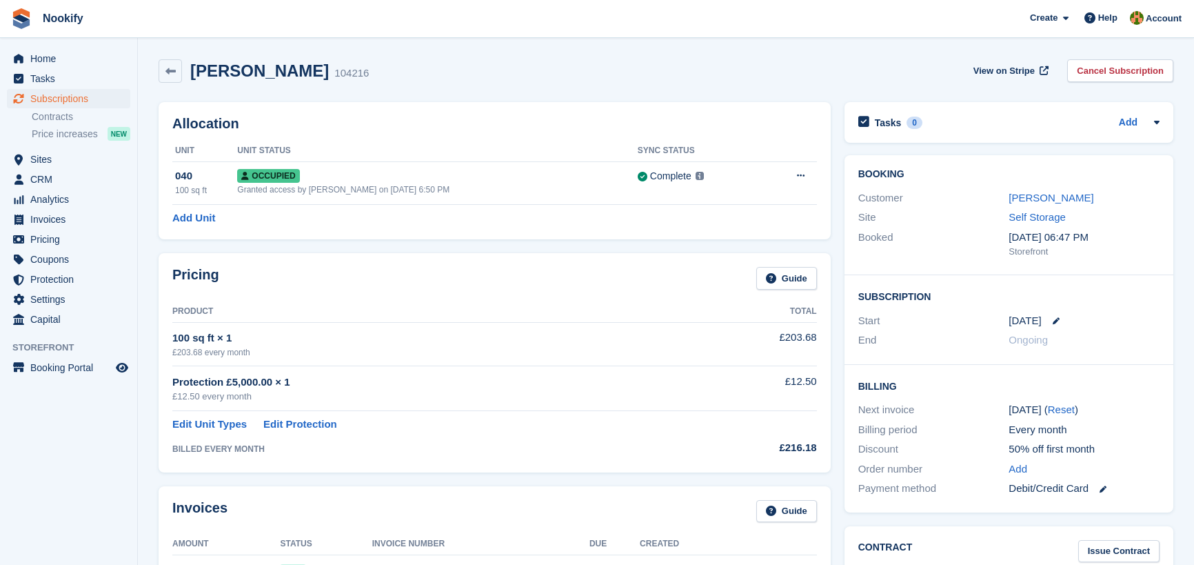
scroll to position [187, 0]
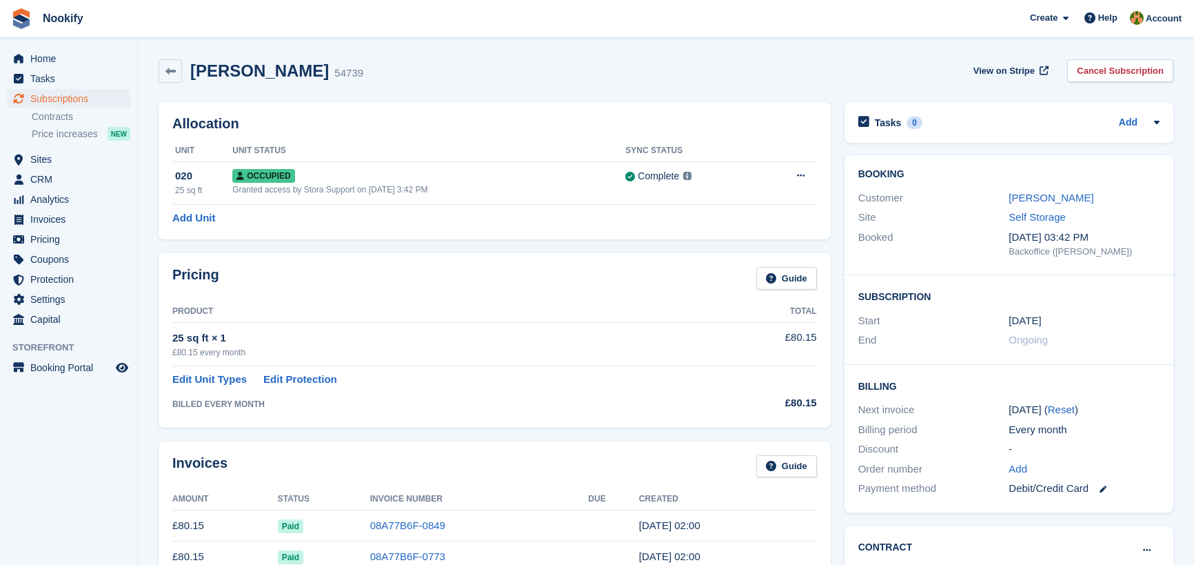
scroll to position [313, 0]
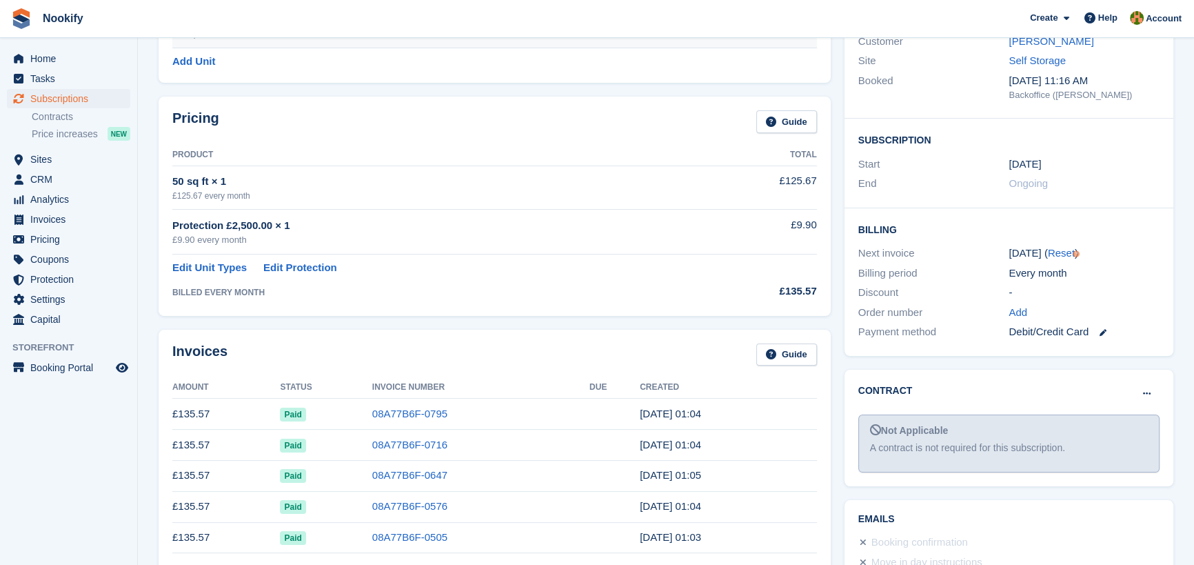
scroll to position [62, 0]
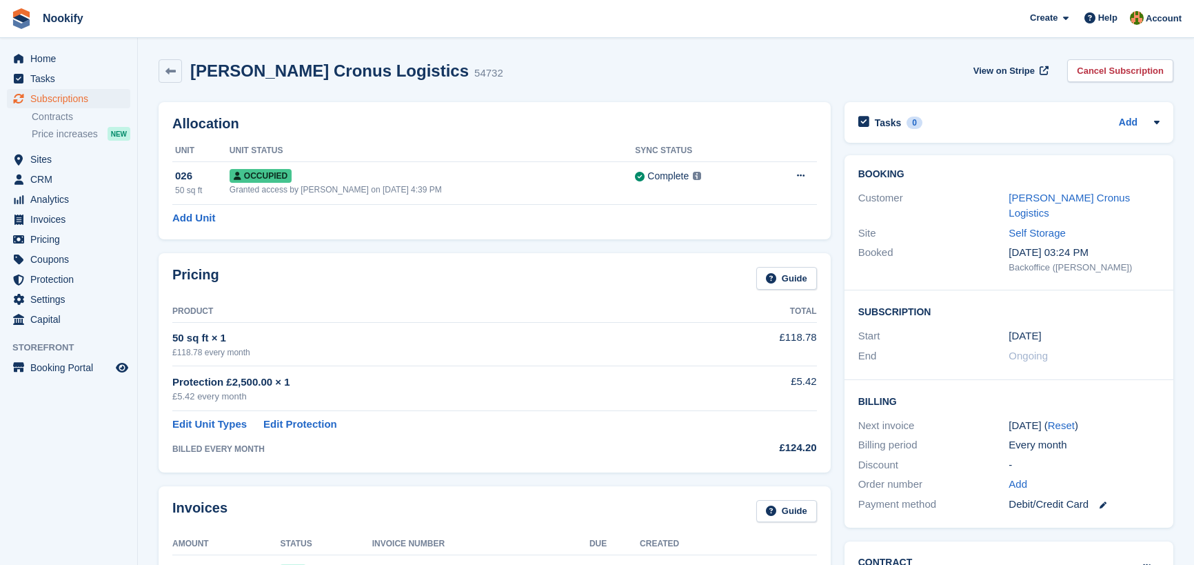
scroll to position [250, 0]
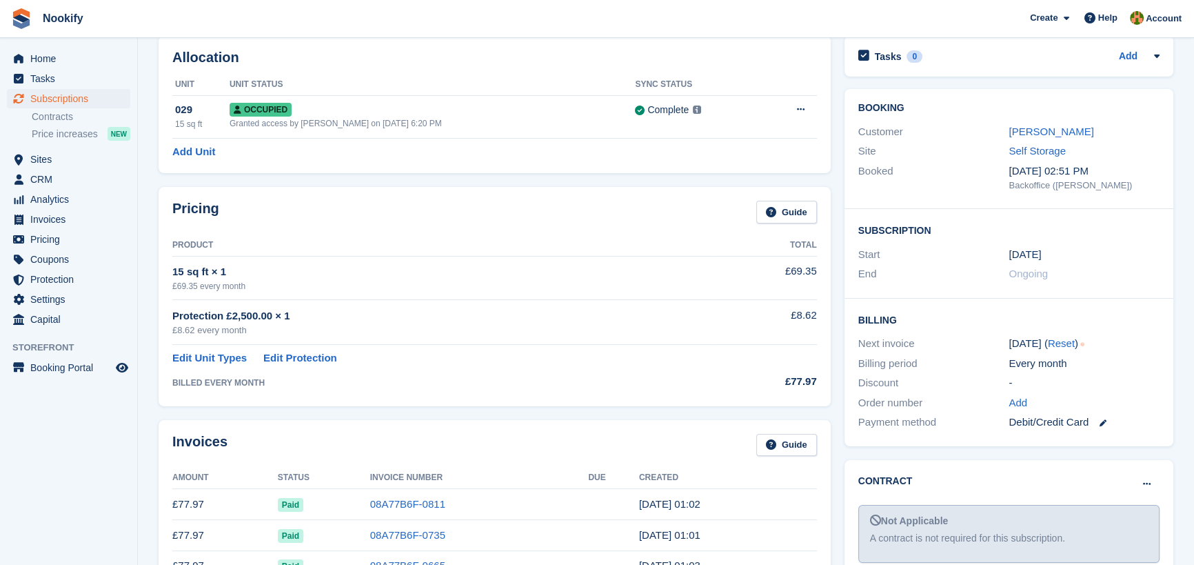
scroll to position [62, 0]
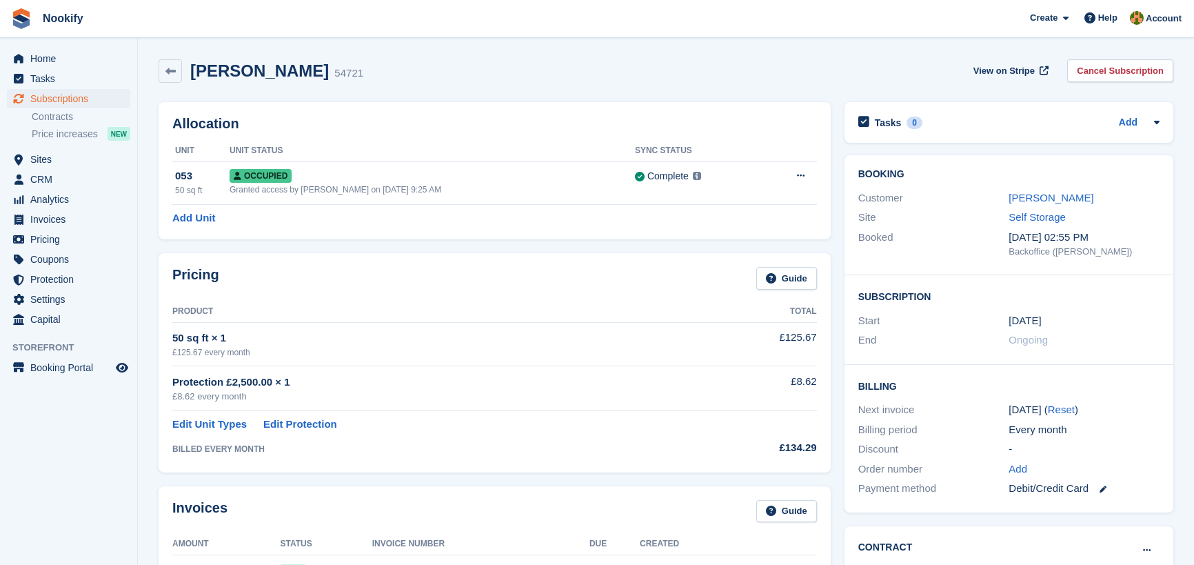
scroll to position [313, 0]
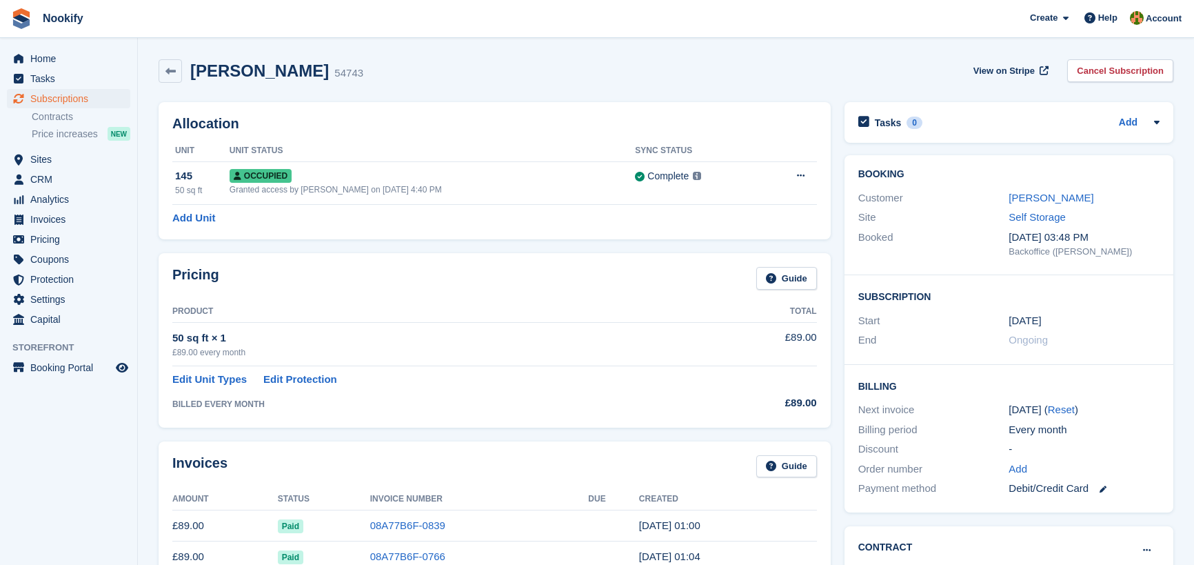
scroll to position [250, 0]
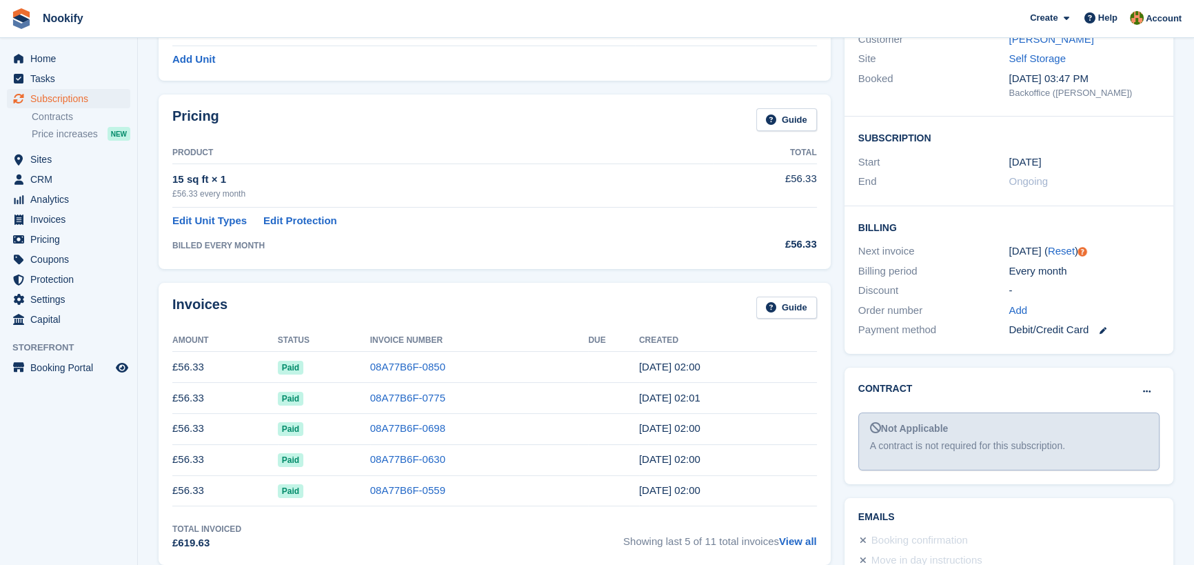
scroll to position [187, 0]
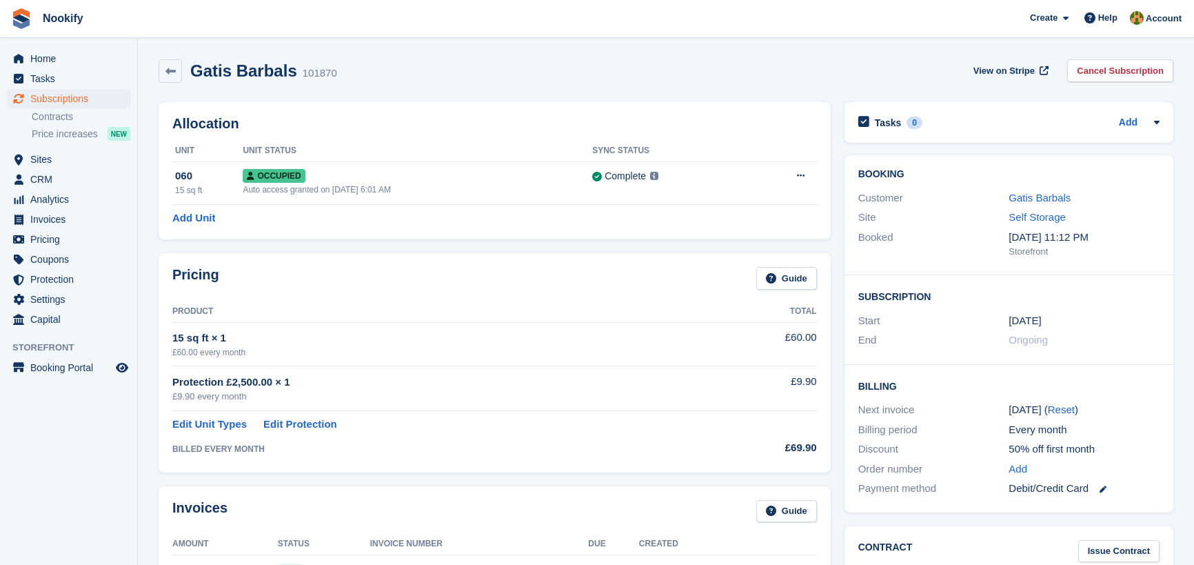
scroll to position [250, 0]
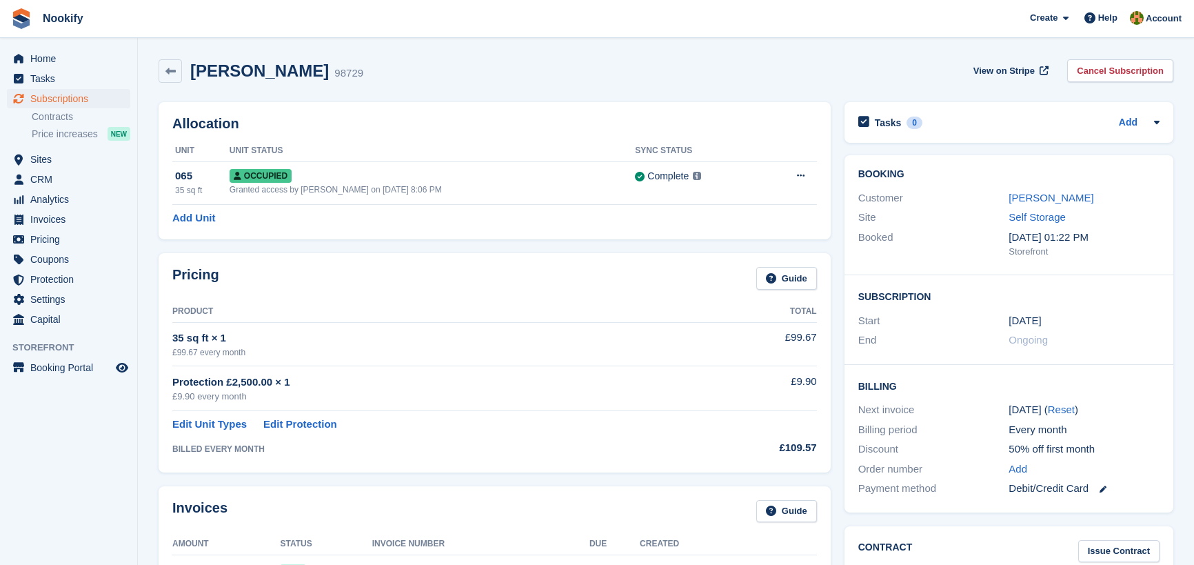
scroll to position [250, 0]
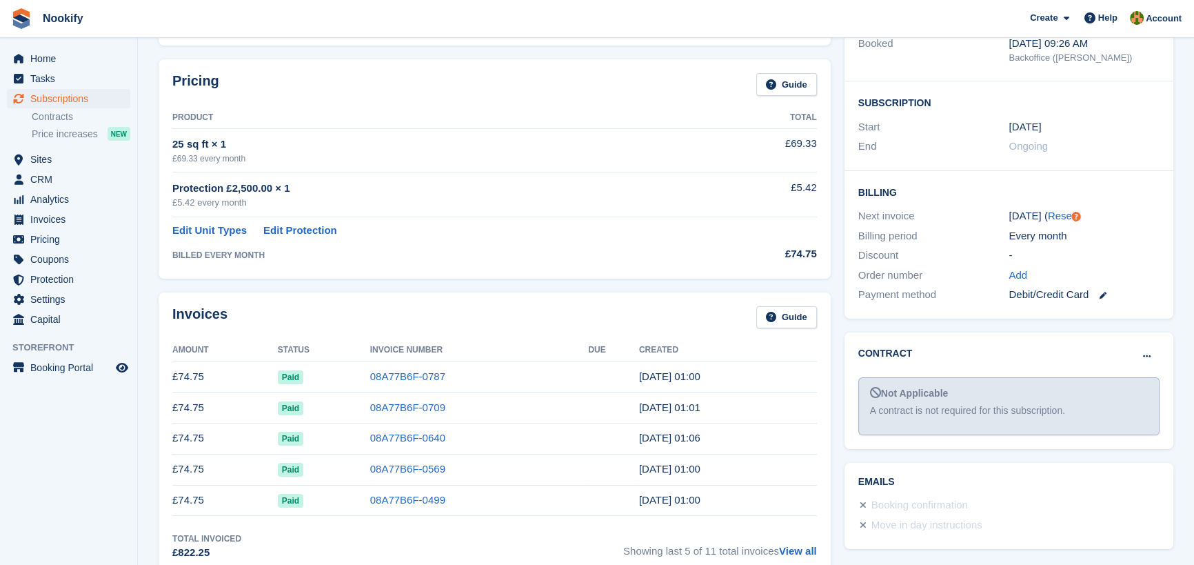
scroll to position [125, 0]
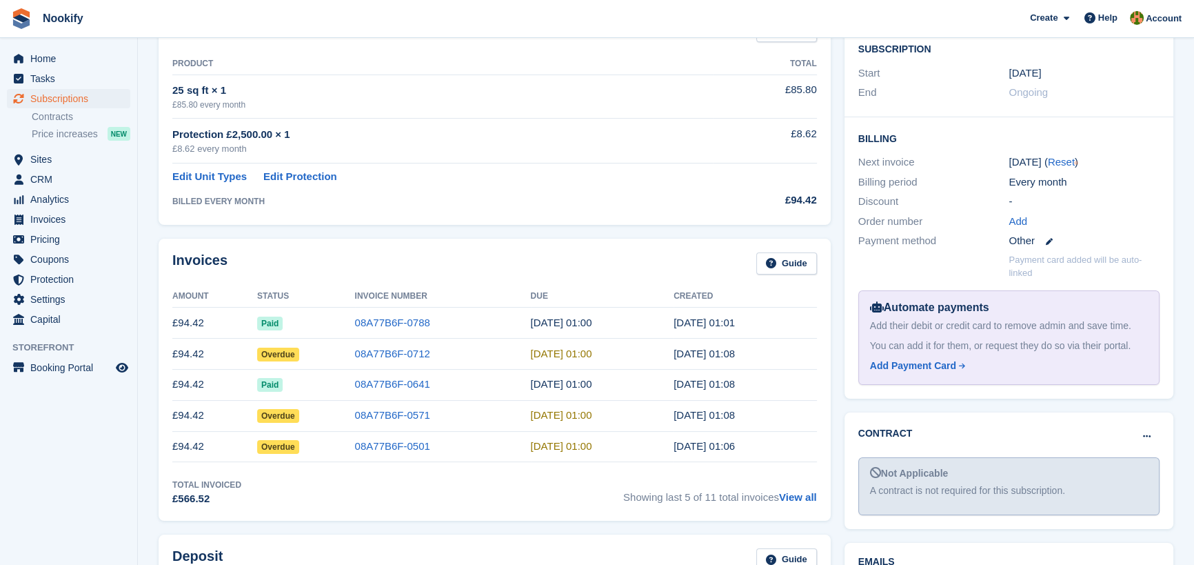
scroll to position [250, 0]
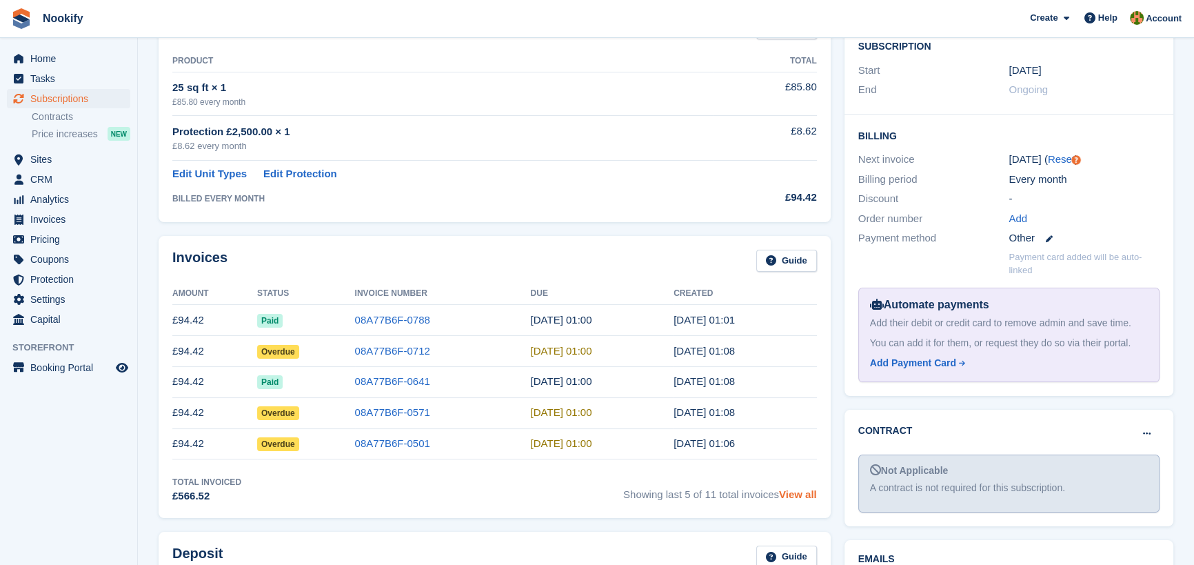
click at [801, 494] on link "View all" at bounding box center [798, 494] width 38 height 12
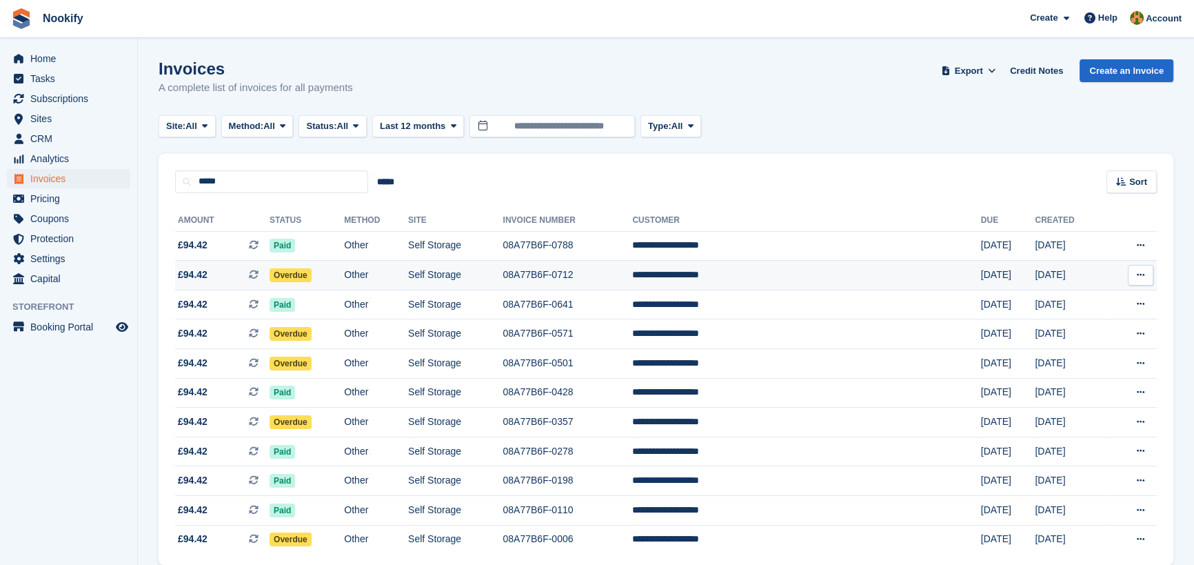
scroll to position [62, 0]
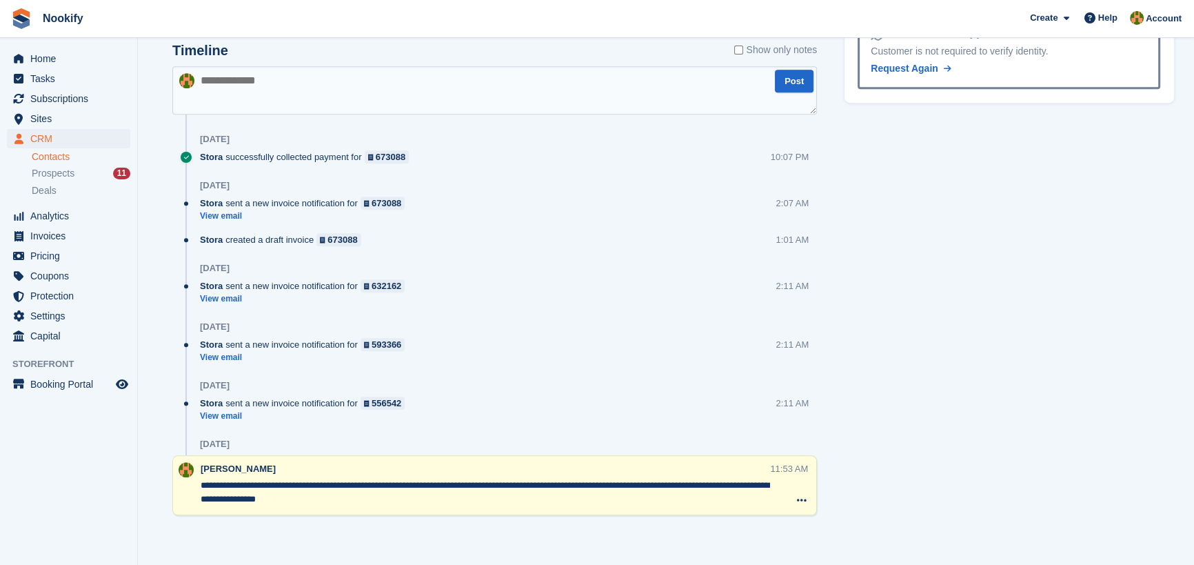
scroll to position [765, 0]
click at [234, 418] on link "View email" at bounding box center [306, 416] width 212 height 12
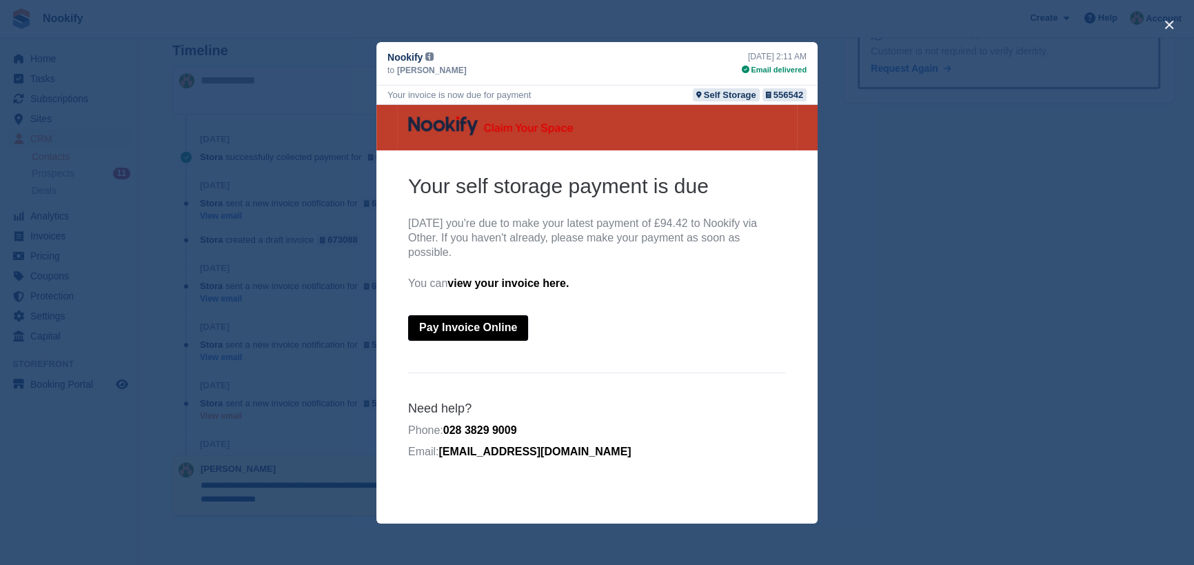
scroll to position [0, 0]
click at [1172, 20] on button "close" at bounding box center [1169, 25] width 22 height 22
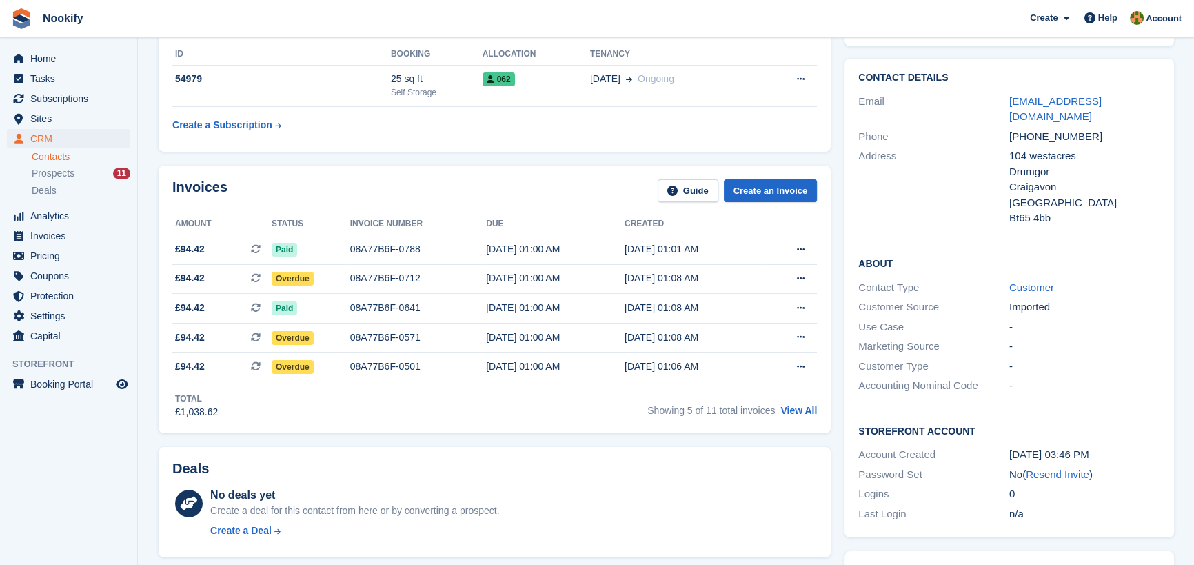
scroll to position [76, 0]
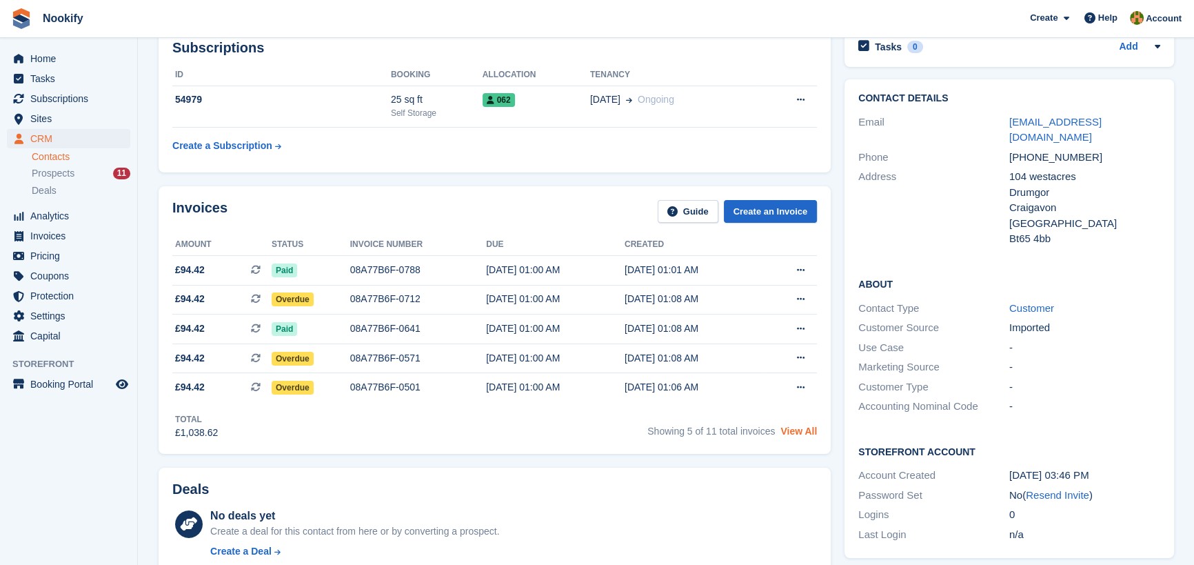
click at [804, 436] on link "View All" at bounding box center [798, 430] width 37 height 11
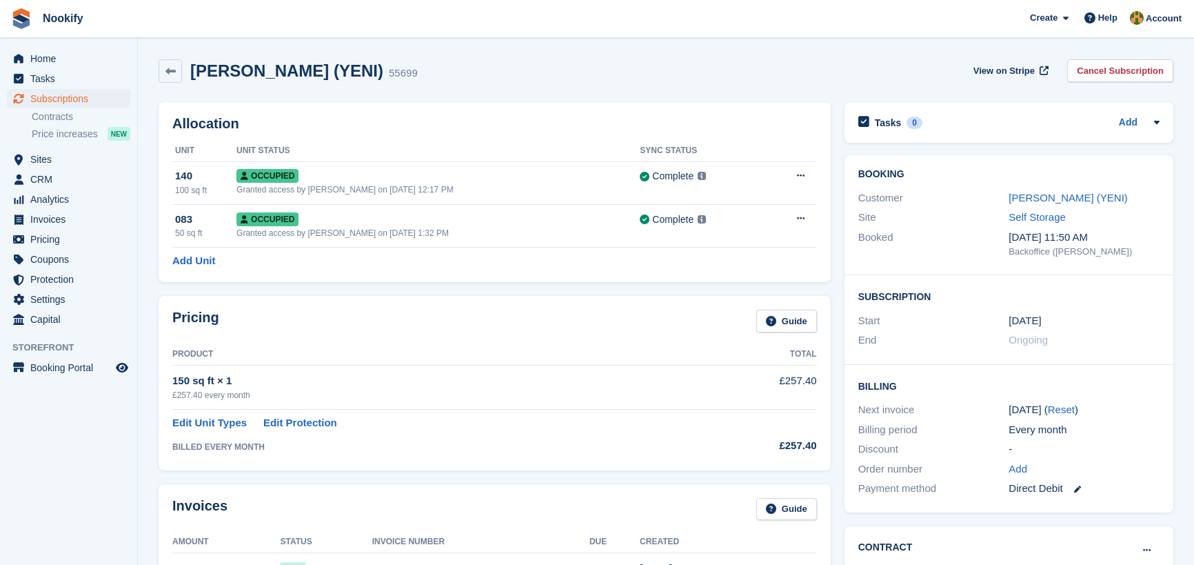
scroll to position [313, 0]
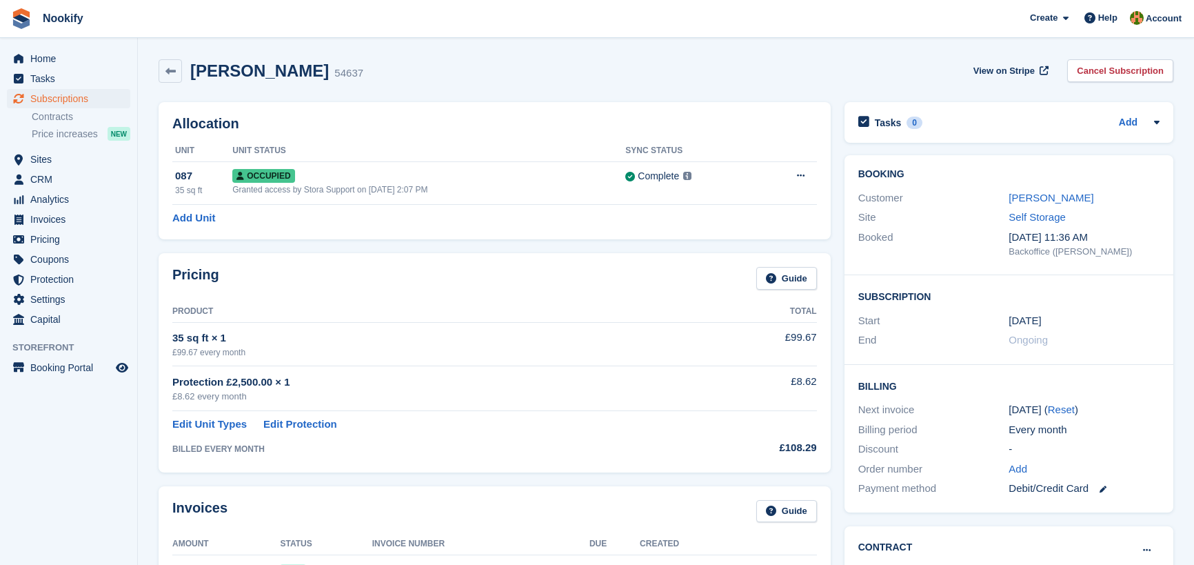
scroll to position [313, 0]
click at [792, 173] on button at bounding box center [801, 175] width 26 height 21
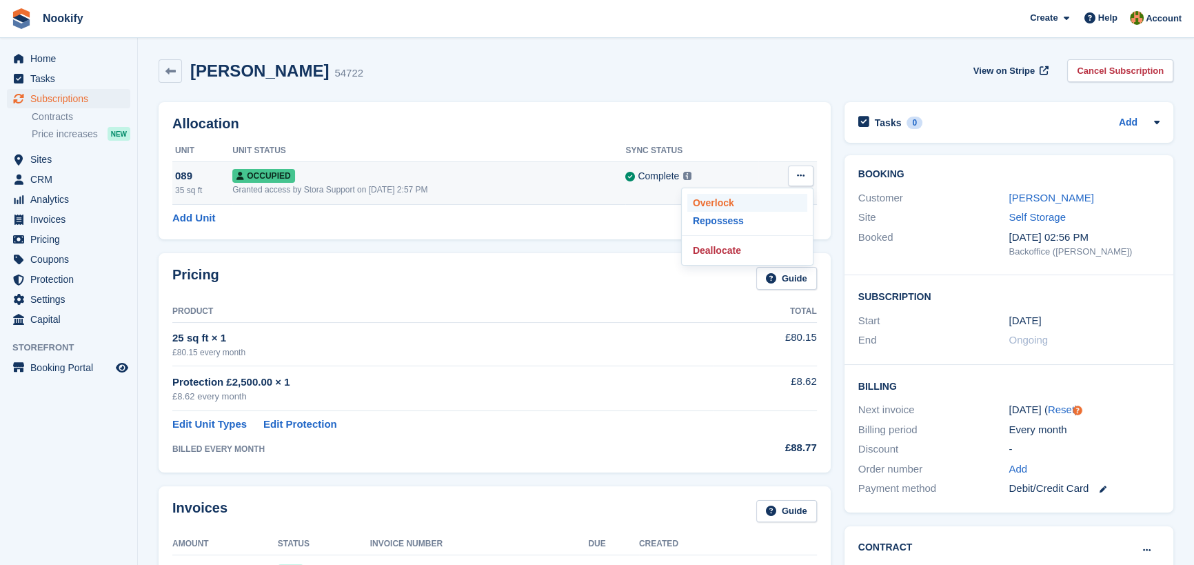
click at [729, 204] on p "Overlock" at bounding box center [747, 203] width 120 height 18
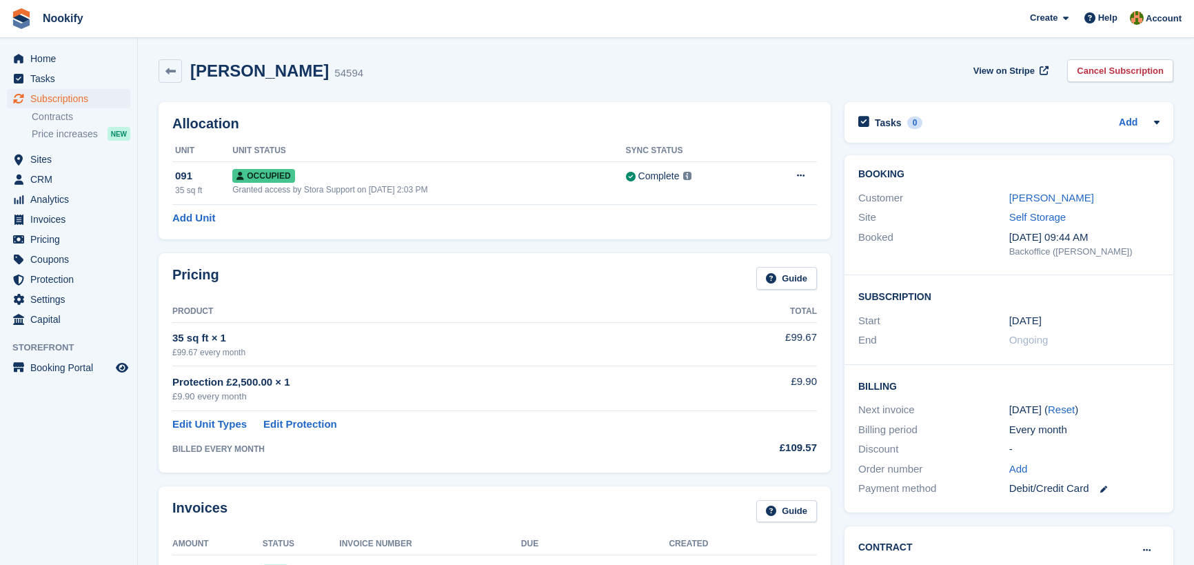
scroll to position [250, 0]
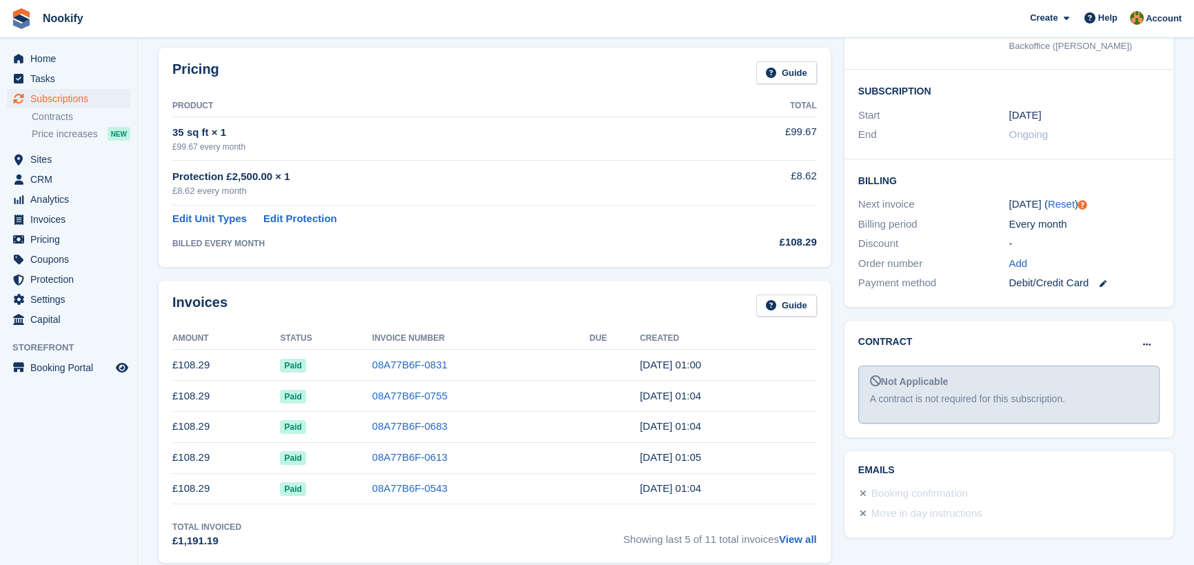
scroll to position [187, 0]
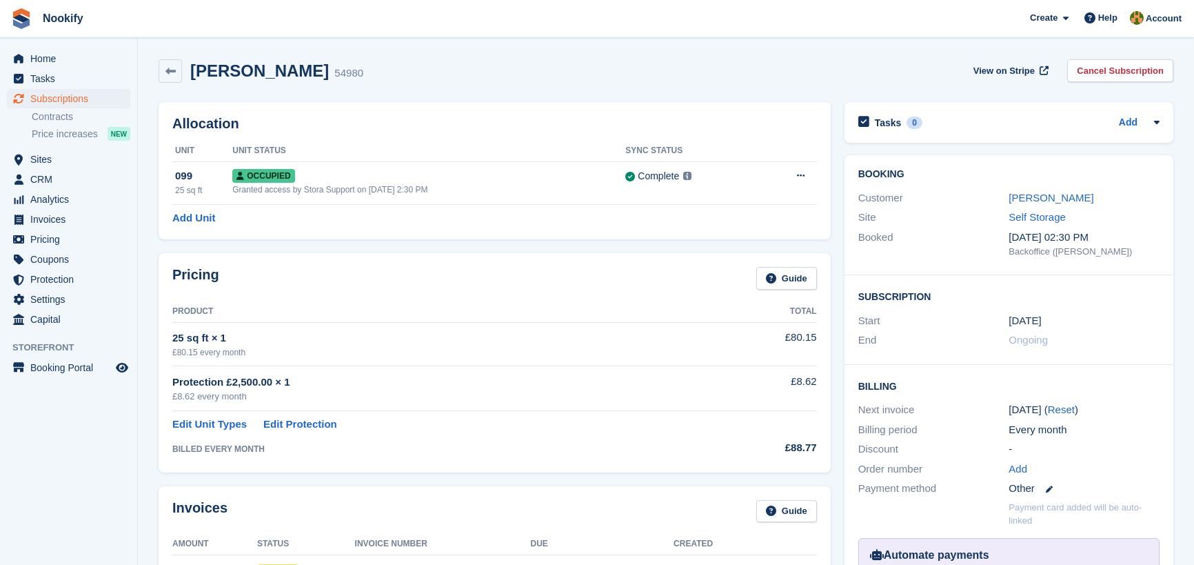
scroll to position [376, 0]
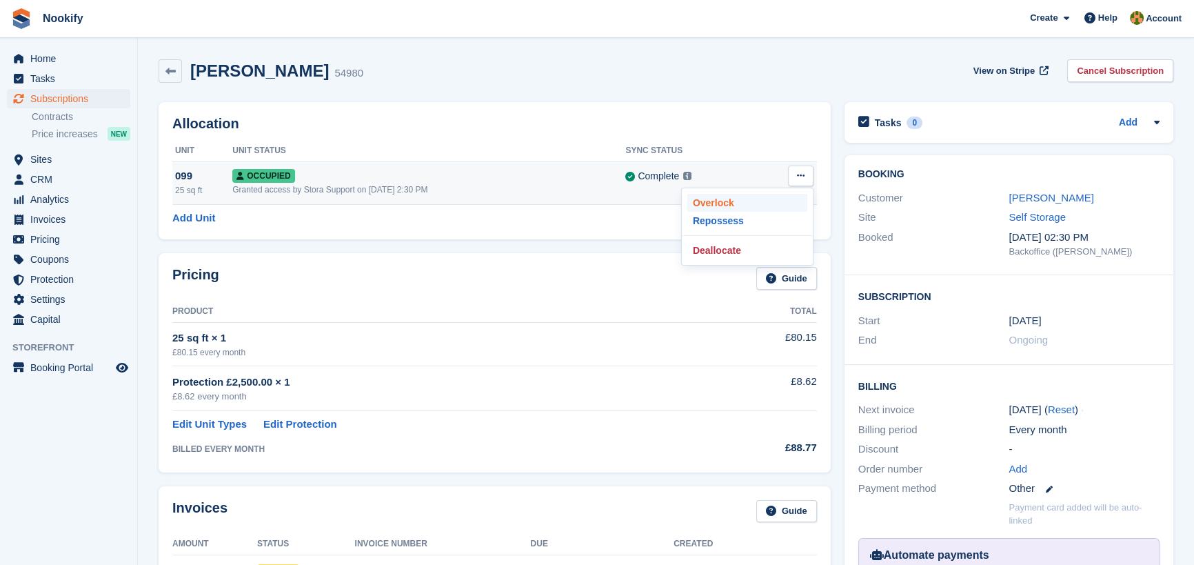
click at [725, 201] on p "Overlock" at bounding box center [747, 203] width 120 height 18
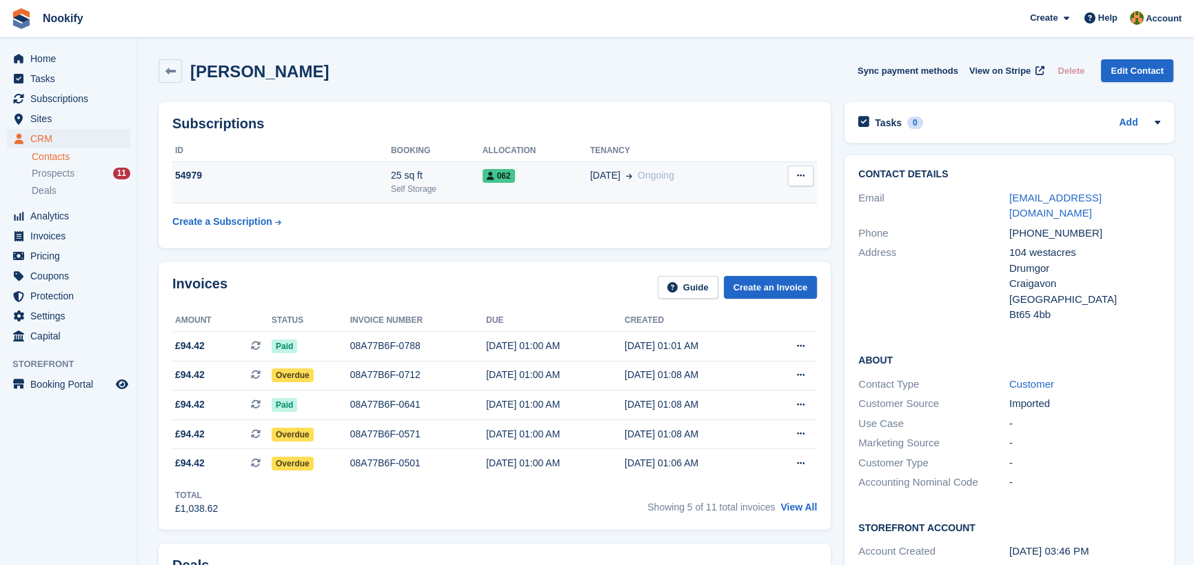
click at [794, 172] on button at bounding box center [801, 175] width 26 height 21
click at [715, 168] on div "02 Oct Ongoing" at bounding box center [674, 175] width 169 height 14
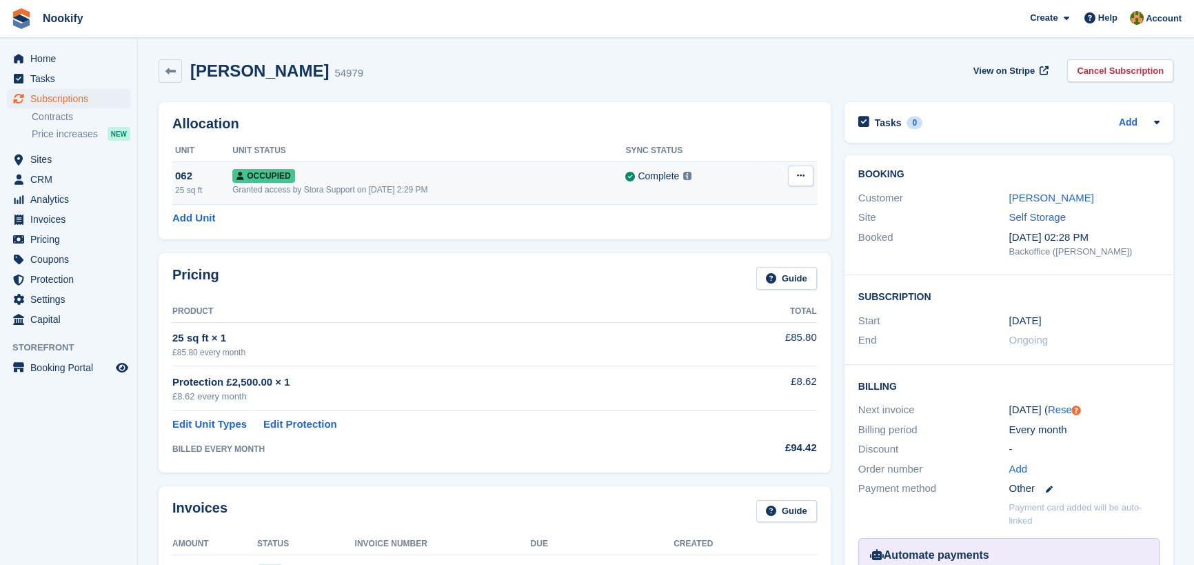
click at [797, 174] on icon at bounding box center [801, 175] width 8 height 9
click at [713, 199] on p "Overlock" at bounding box center [747, 203] width 120 height 18
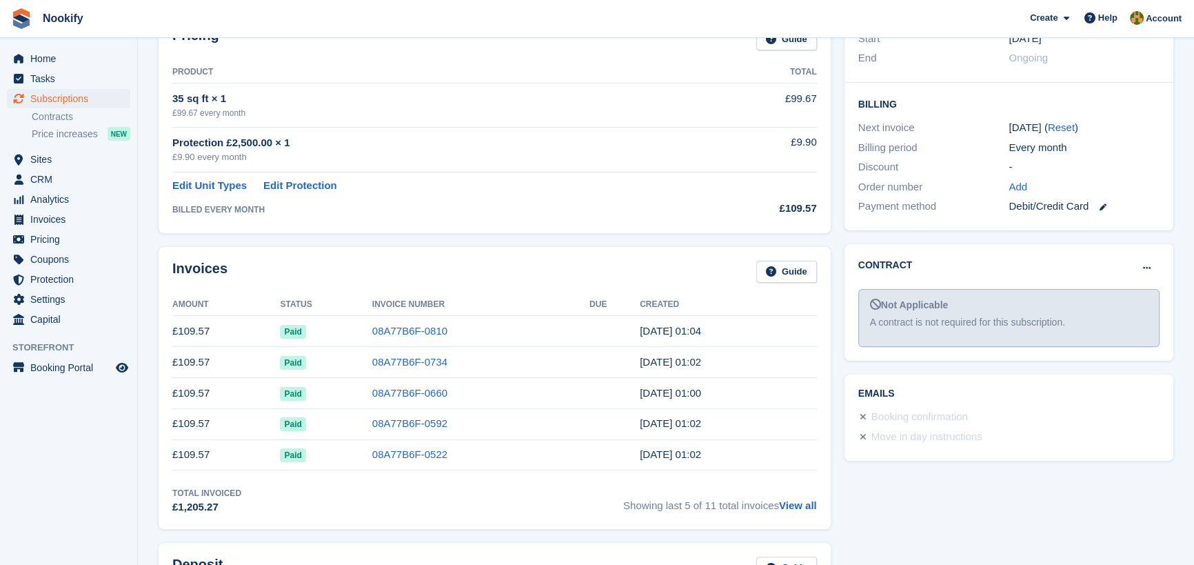
scroll to position [313, 0]
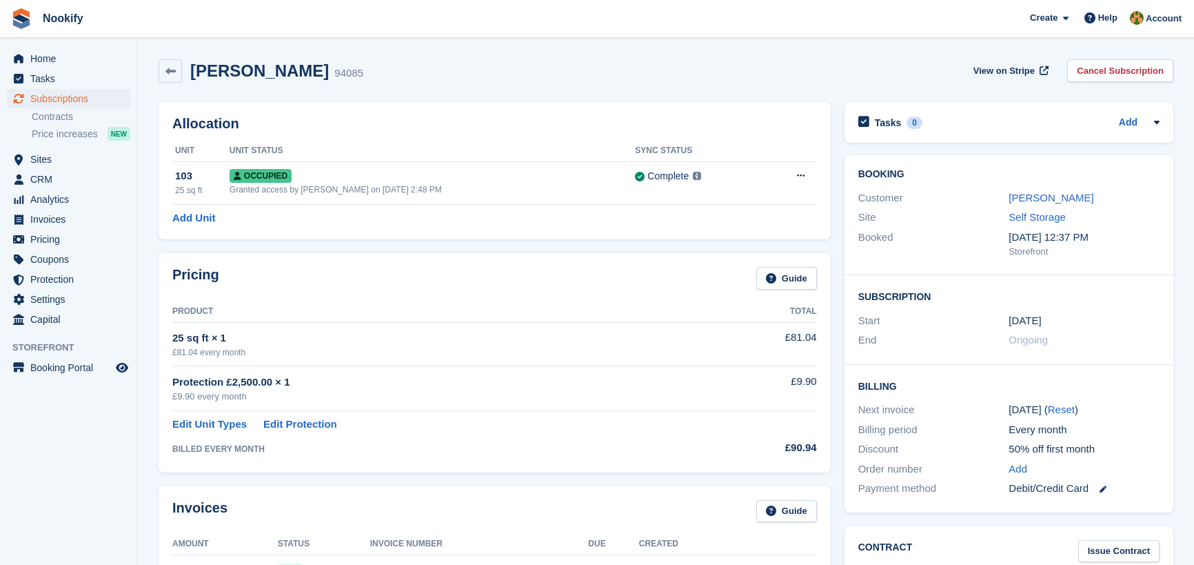
scroll to position [313, 0]
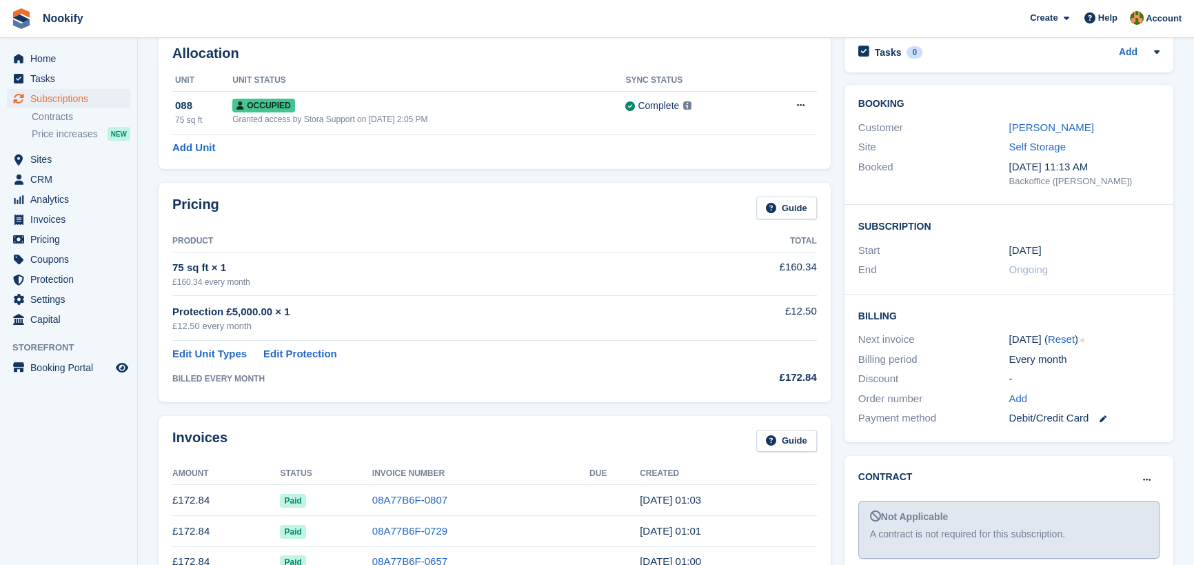
scroll to position [62, 0]
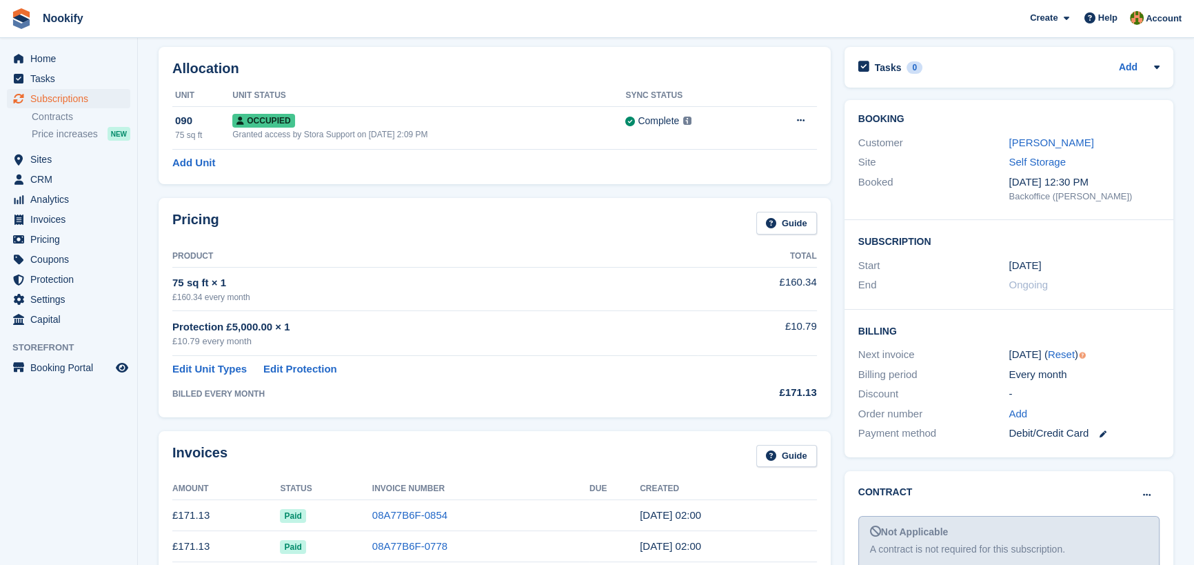
scroll to position [187, 0]
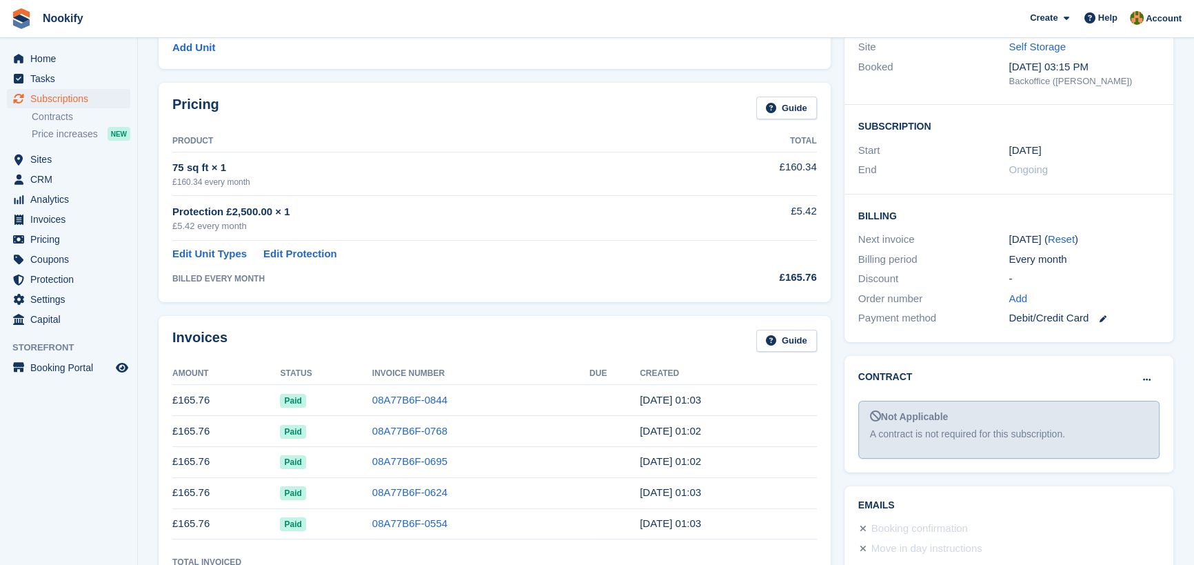
scroll to position [187, 0]
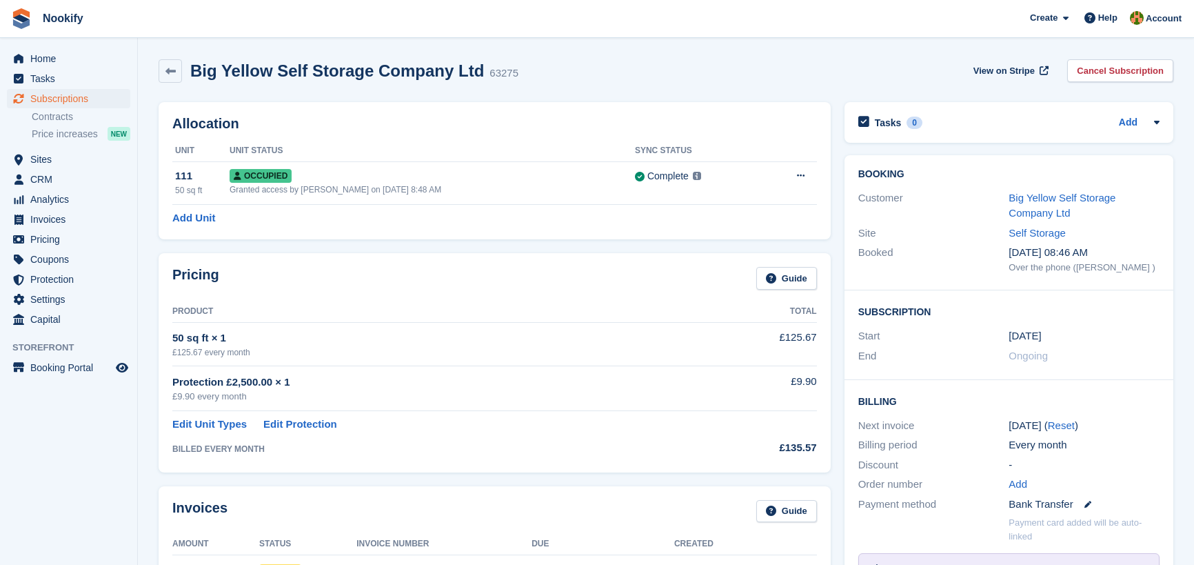
scroll to position [313, 0]
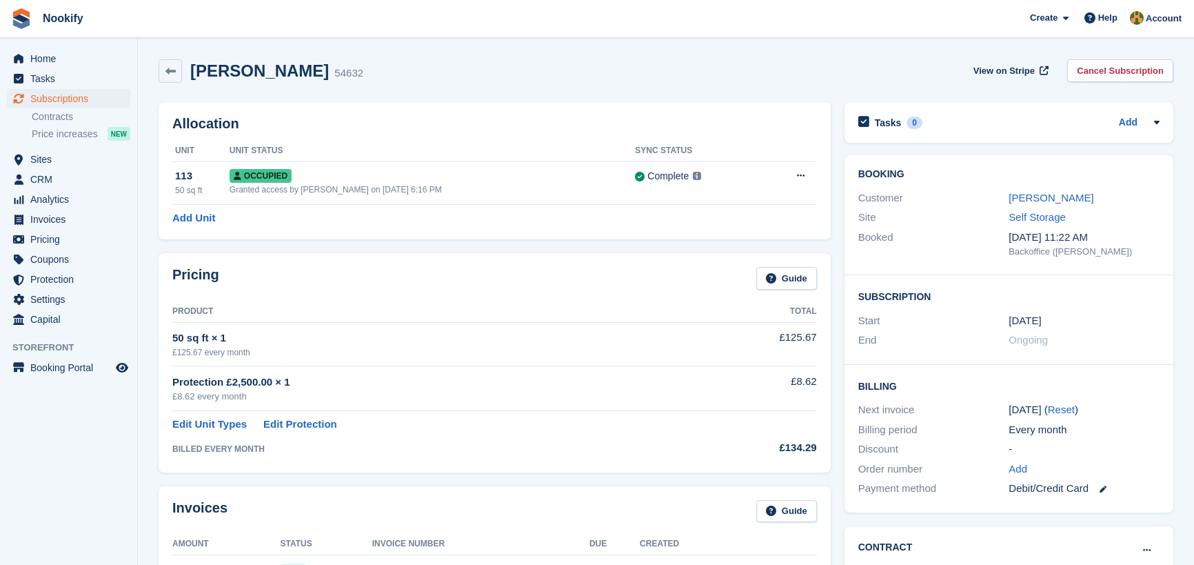
scroll to position [313, 0]
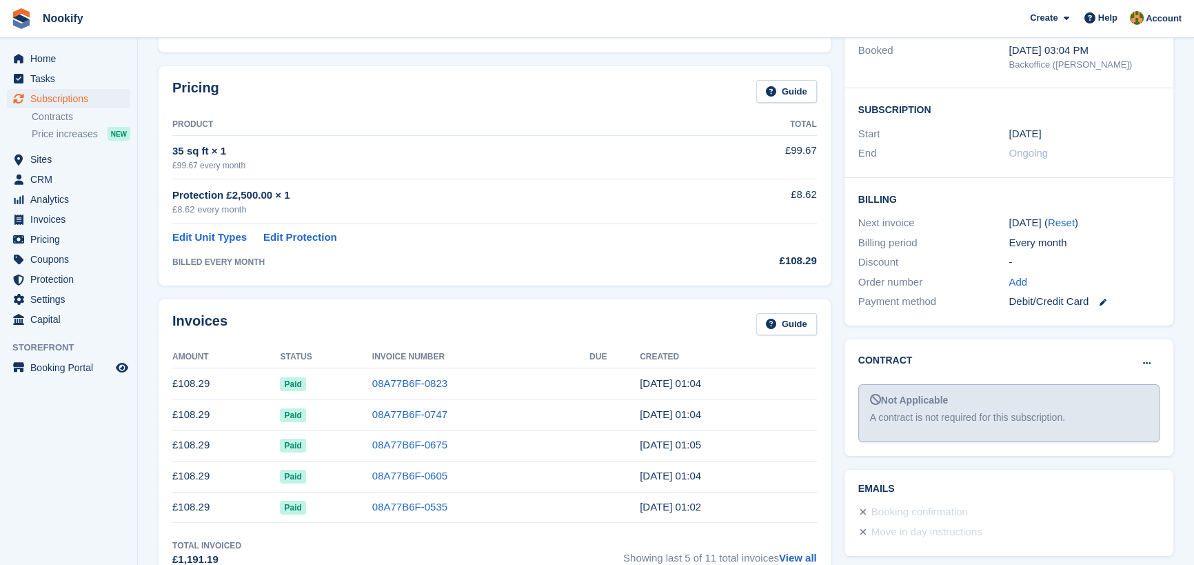
scroll to position [313, 0]
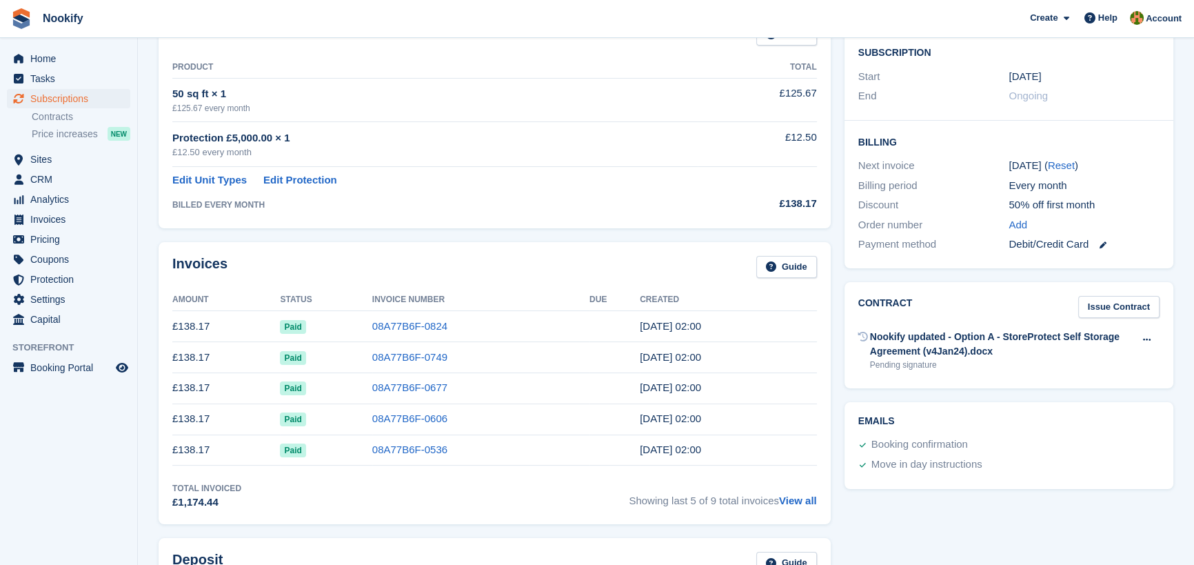
scroll to position [313, 0]
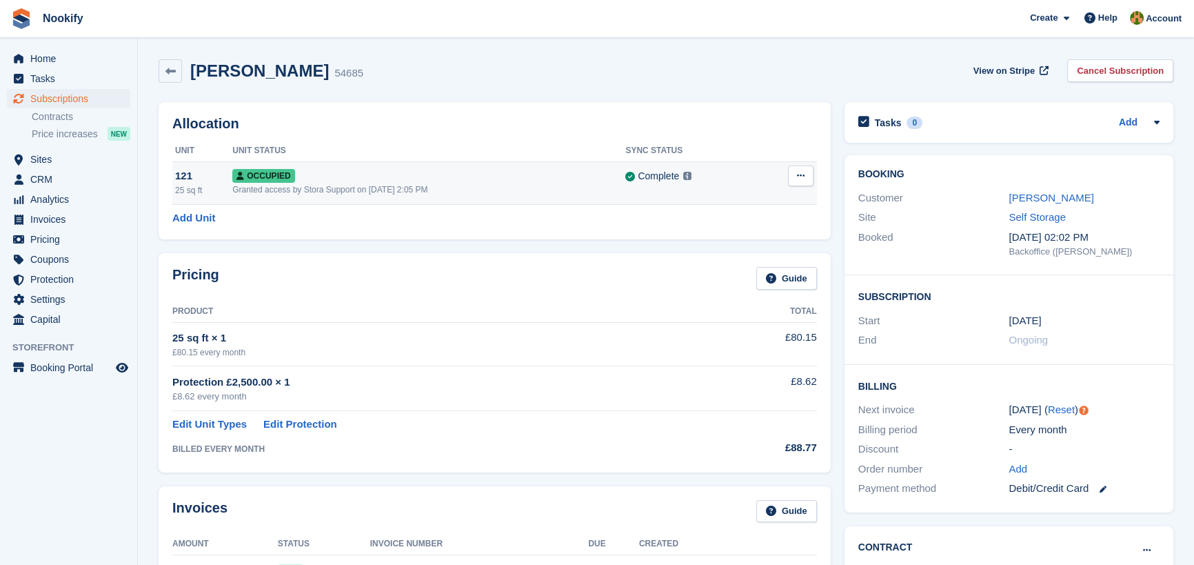
click at [806, 173] on button at bounding box center [801, 175] width 26 height 21
click at [731, 207] on p "Overlock" at bounding box center [747, 203] width 120 height 18
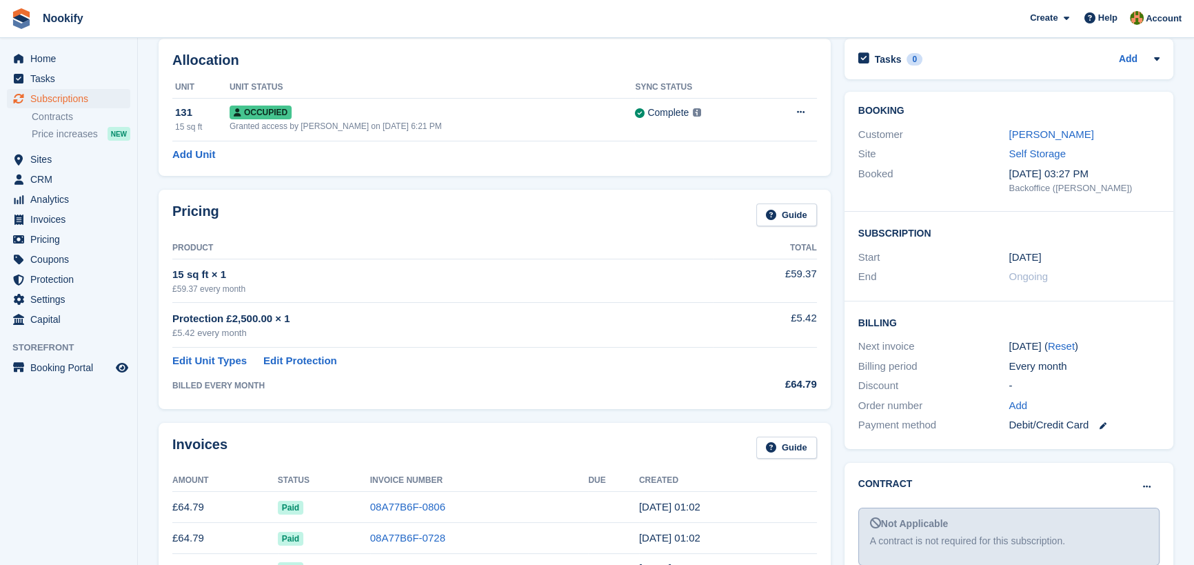
scroll to position [187, 0]
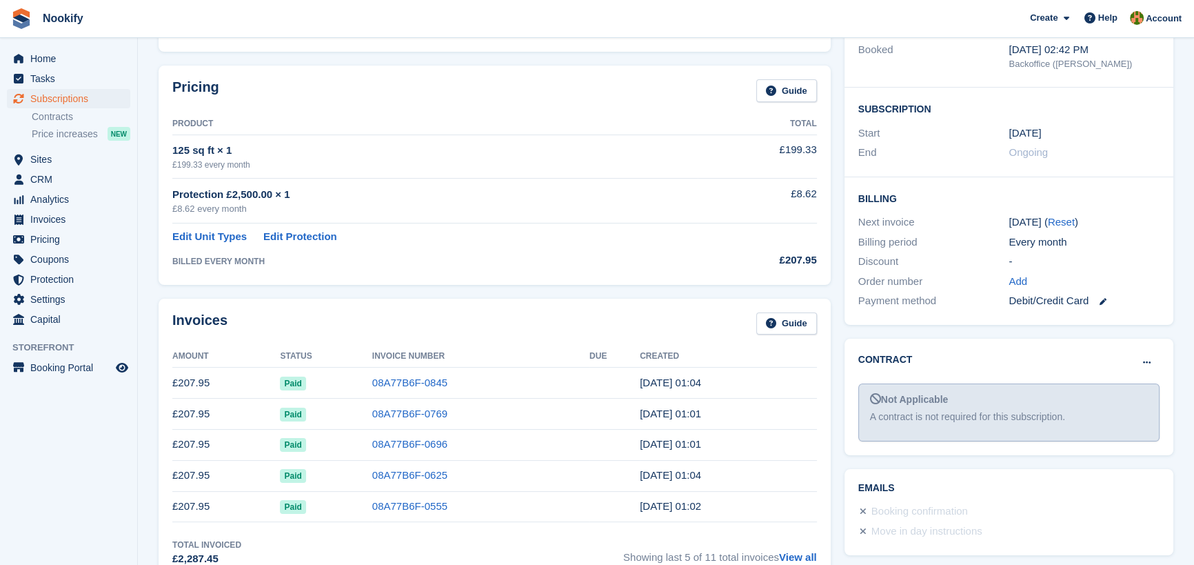
scroll to position [187, 0]
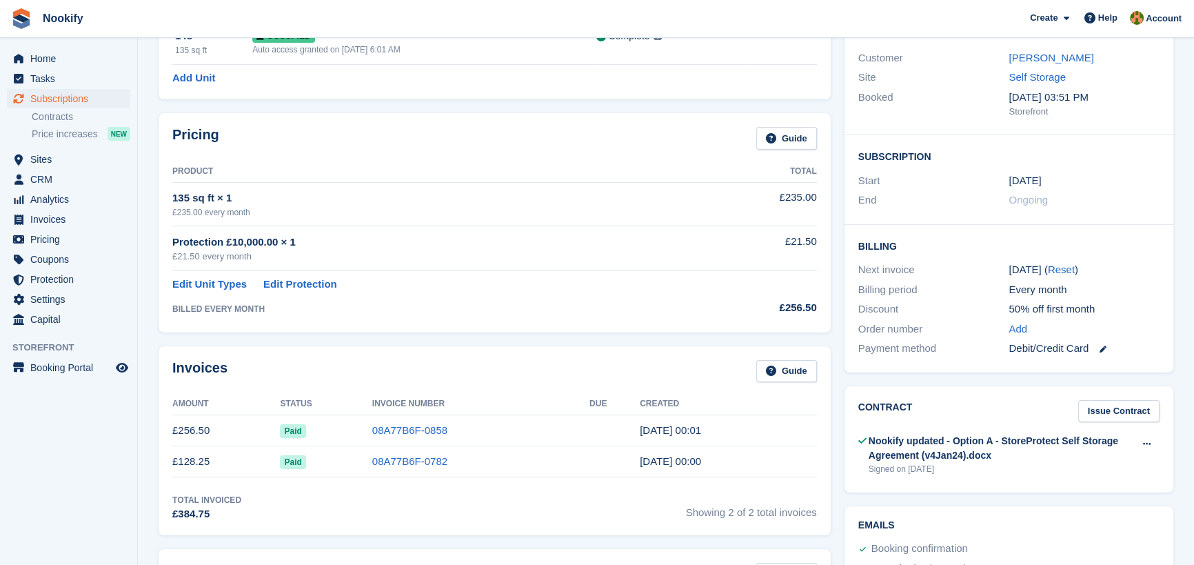
scroll to position [250, 0]
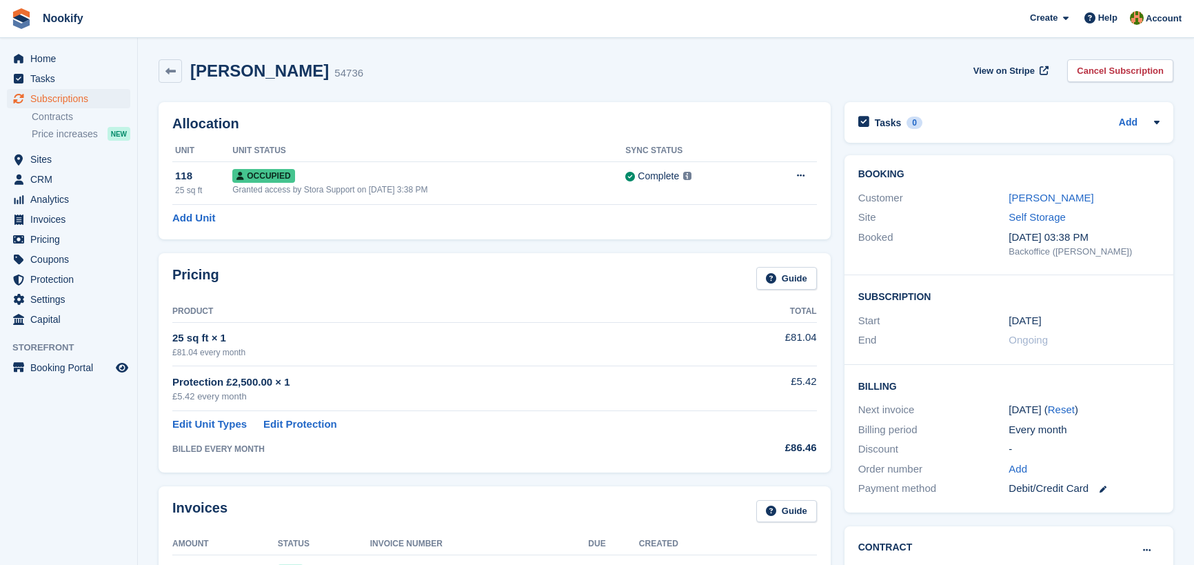
scroll to position [250, 0]
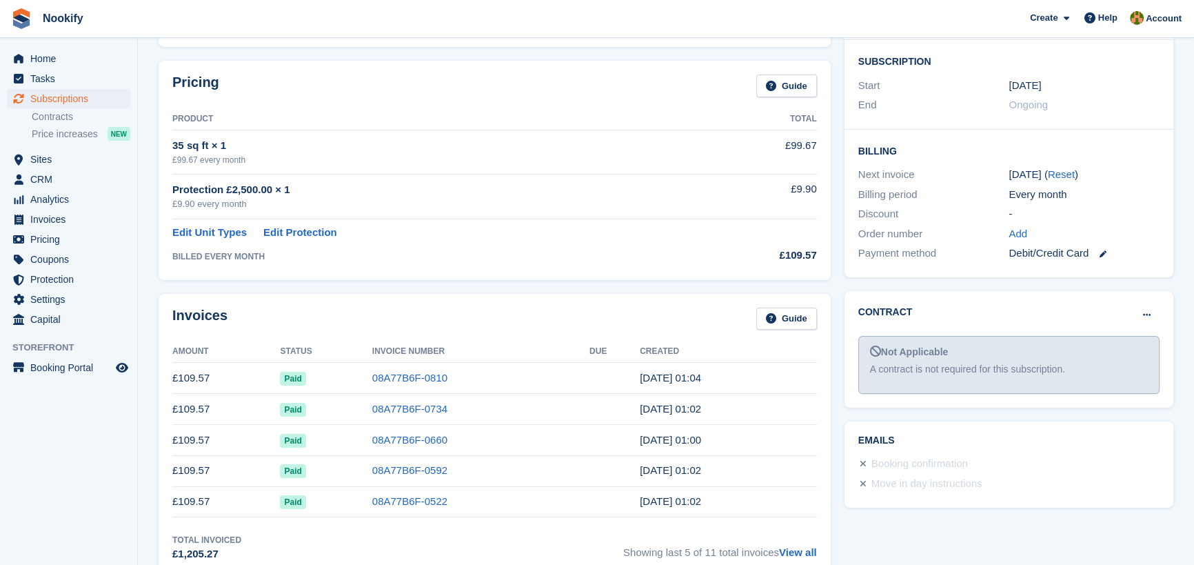
scroll to position [250, 0]
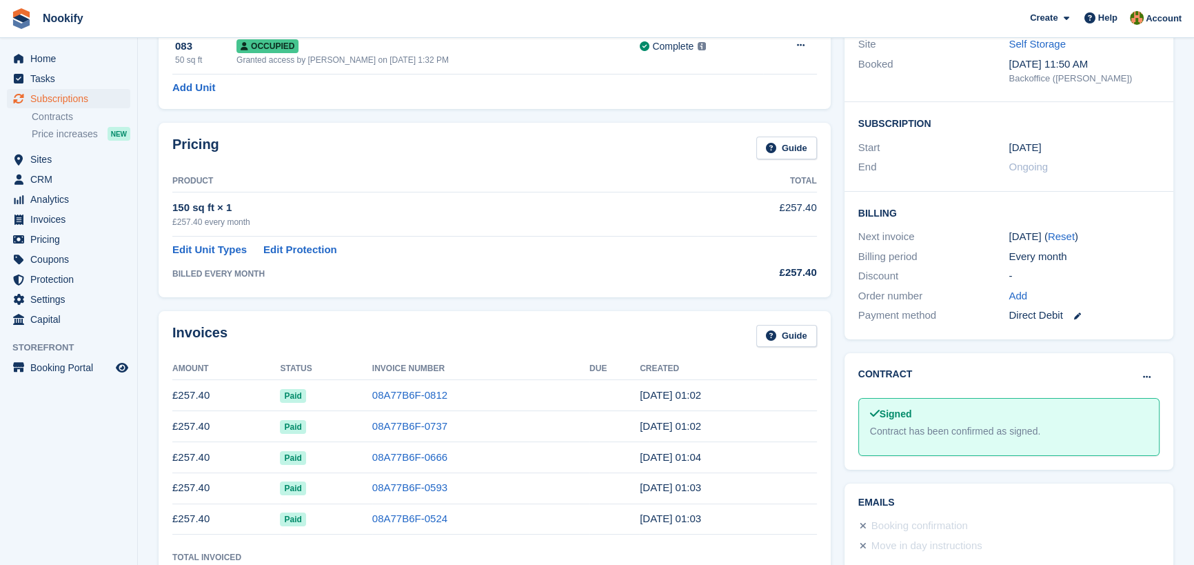
scroll to position [250, 0]
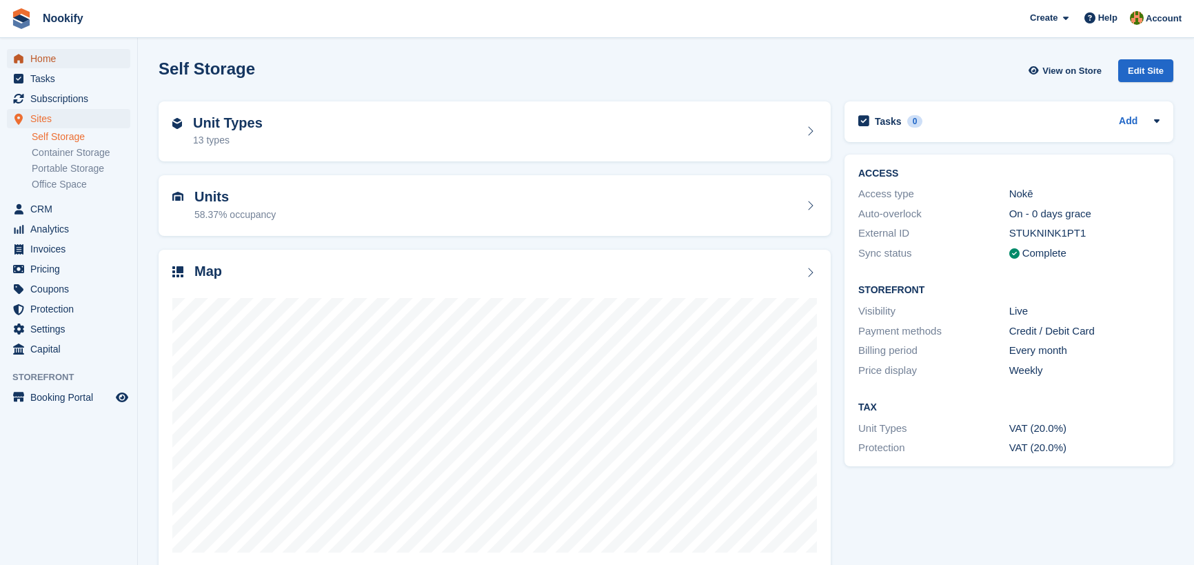
click at [40, 58] on span "Home" at bounding box center [71, 58] width 83 height 19
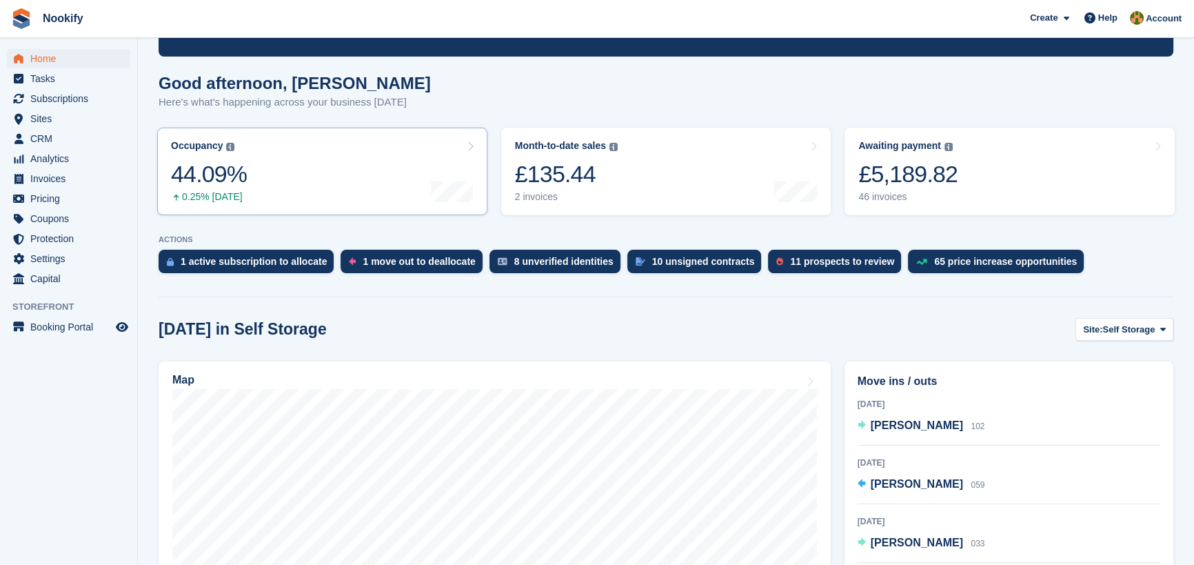
scroll to position [62, 0]
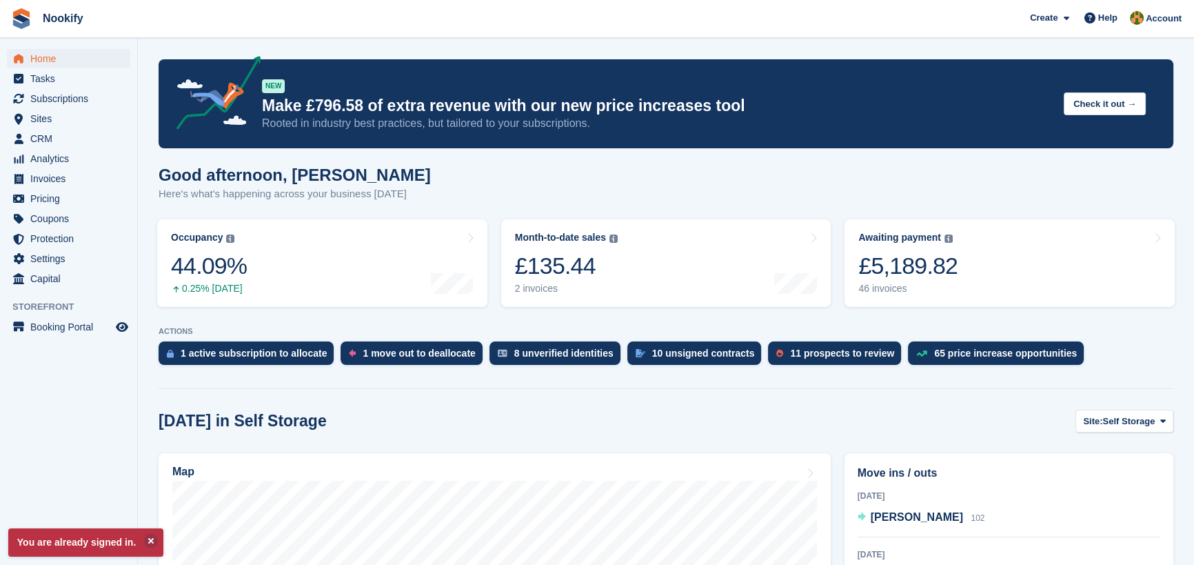
scroll to position [250, 0]
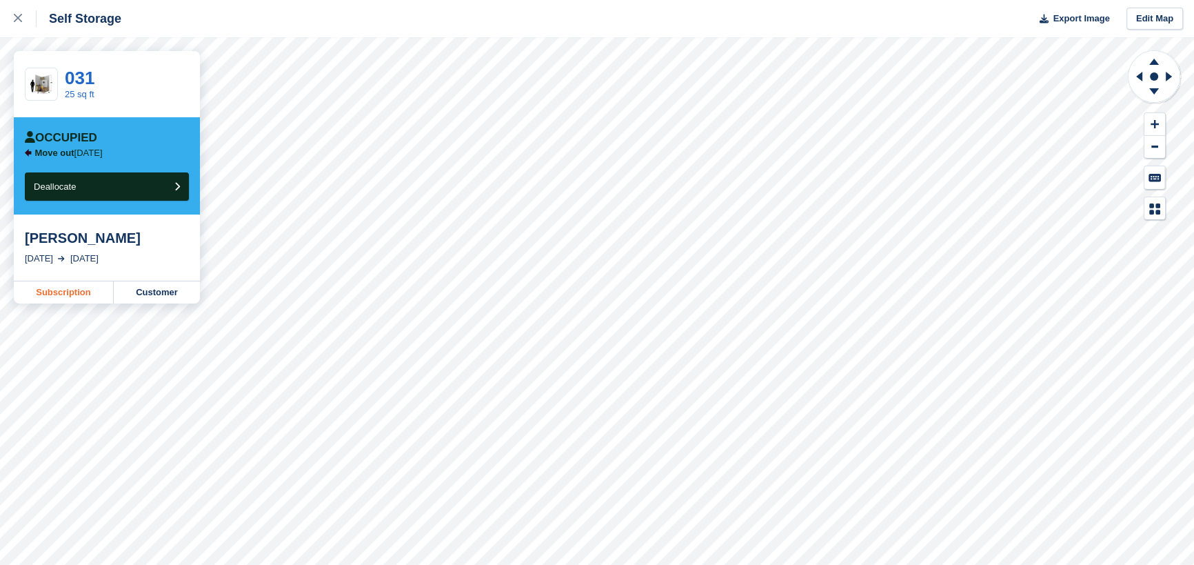
click at [70, 291] on link "Subscription" at bounding box center [64, 292] width 100 height 22
